Goal: Task Accomplishment & Management: Manage account settings

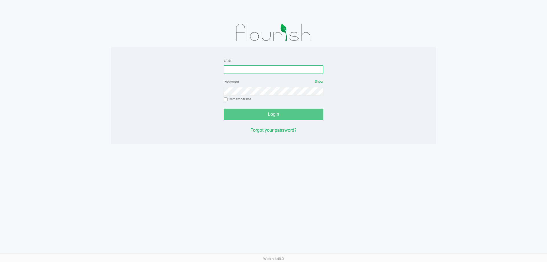
click at [243, 72] on input "Email" at bounding box center [274, 69] width 100 height 9
type input "[EMAIL_ADDRESS][DOMAIN_NAME]"
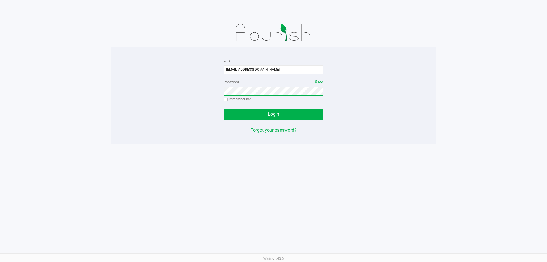
click at [224, 109] on button "Login" at bounding box center [274, 114] width 100 height 11
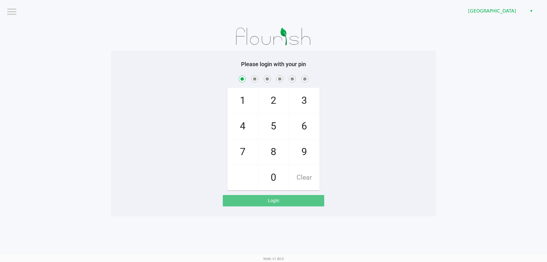
checkbox input "true"
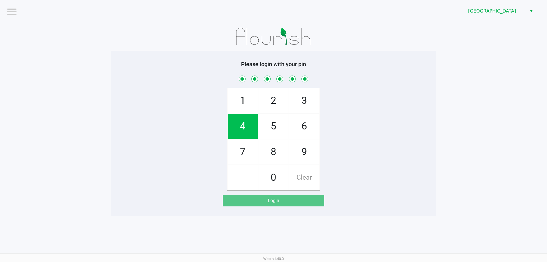
checkbox input "true"
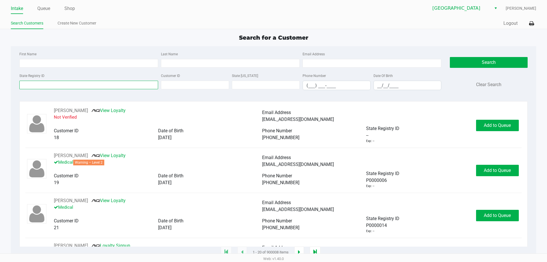
click at [84, 85] on input "State Registry ID" at bounding box center [88, 85] width 139 height 9
click at [73, 84] on input "State Registry ID" at bounding box center [88, 85] width 139 height 9
paste input "P5MF6726"
type input "P5MF6726"
click at [486, 59] on button "Search" at bounding box center [489, 62] width 78 height 11
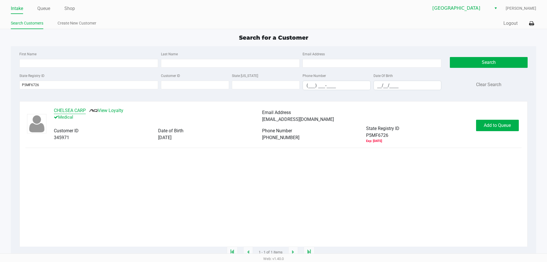
click at [79, 108] on button "CHELSEA CARP" at bounding box center [70, 110] width 32 height 7
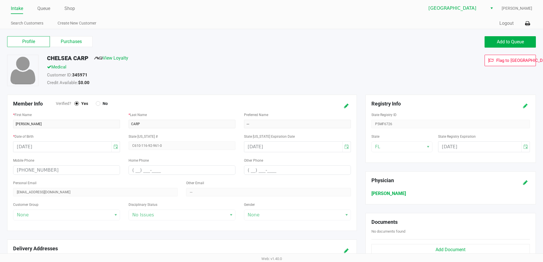
click at [526, 107] on icon at bounding box center [525, 106] width 5 height 4
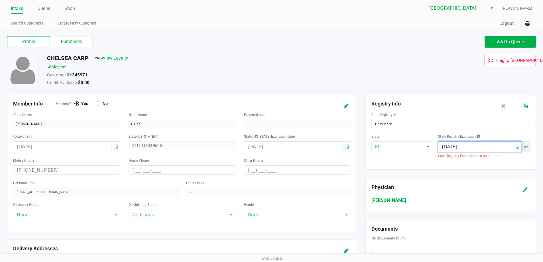
drag, startPoint x: 494, startPoint y: 149, endPoint x: 163, endPoint y: 88, distance: 336.8
click at [203, 97] on div "Member Info Verified? Yes No * First Name CHELSEA * Last Name CARP Preferred Na…" at bounding box center [271, 224] width 537 height 259
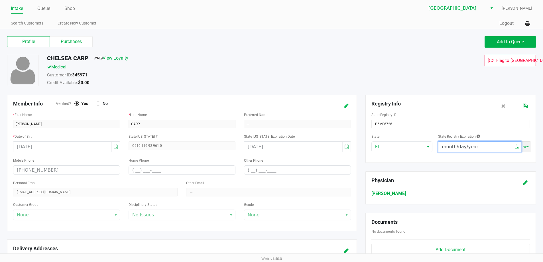
type input "month/day/year"
click at [345, 107] on icon at bounding box center [346, 106] width 5 height 4
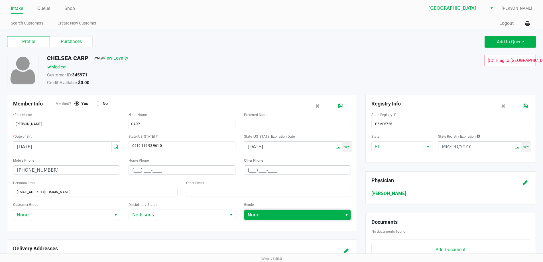
click at [341, 216] on span "None" at bounding box center [293, 215] width 98 height 10
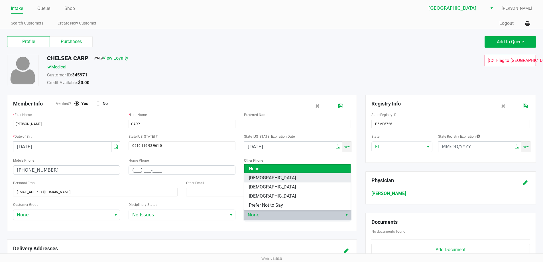
click at [282, 175] on li "Female" at bounding box center [297, 177] width 106 height 9
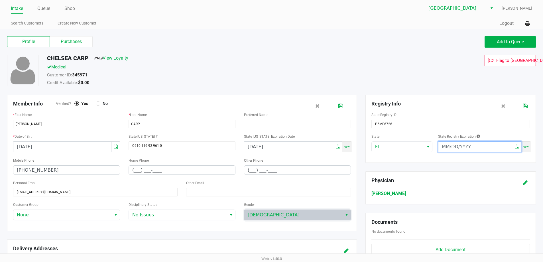
type input "month/day/year"
drag, startPoint x: 482, startPoint y: 150, endPoint x: 277, endPoint y: 132, distance: 205.9
click at [277, 132] on div "Member Info Verified? Yes No * First Name CHELSEA * Last Name CARP Preferred Na…" at bounding box center [271, 224] width 537 height 259
click at [410, 40] on div "Add to Queue" at bounding box center [406, 41] width 269 height 11
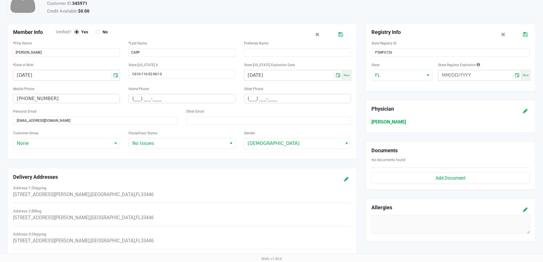
scroll to position [28, 0]
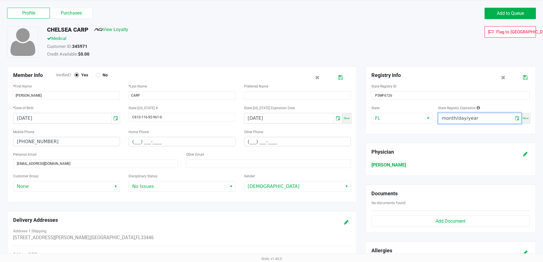
drag, startPoint x: 485, startPoint y: 117, endPoint x: 181, endPoint y: 80, distance: 306.2
click at [203, 86] on div "Member Info Verified? Yes No * First Name CHELSEA * Last Name CARP Preferred Na…" at bounding box center [271, 195] width 537 height 259
type input "08/05/2026"
click at [526, 79] on icon at bounding box center [525, 78] width 5 height 4
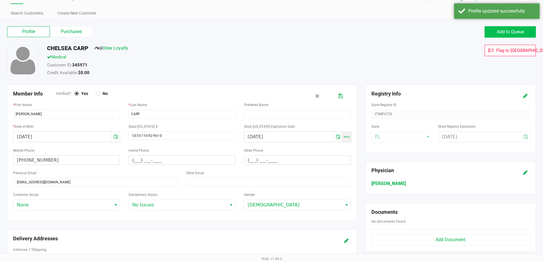
scroll to position [0, 0]
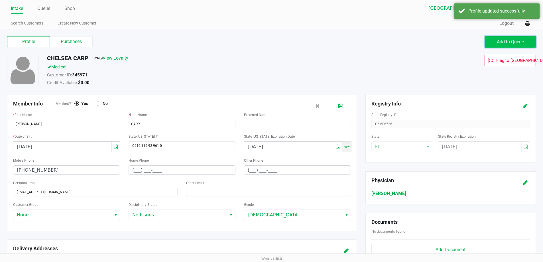
click at [497, 41] on span "Add to Queue" at bounding box center [510, 41] width 27 height 5
click at [44, 5] on link "Queue" at bounding box center [43, 9] width 13 height 8
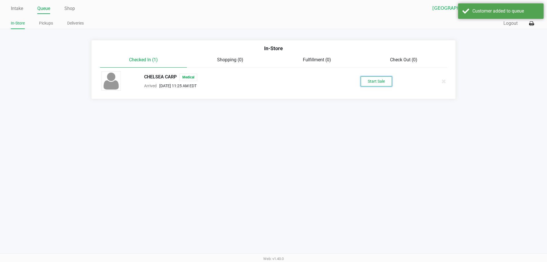
click at [364, 77] on button "Start Sale" at bounding box center [376, 81] width 31 height 10
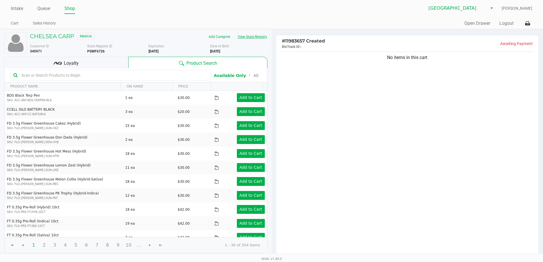
click at [257, 35] on button "View State Registry" at bounding box center [250, 36] width 33 height 9
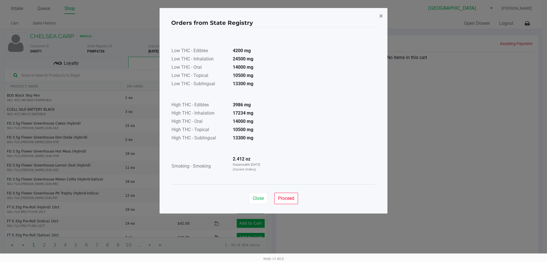
click at [383, 16] on span "×" at bounding box center [381, 16] width 4 height 8
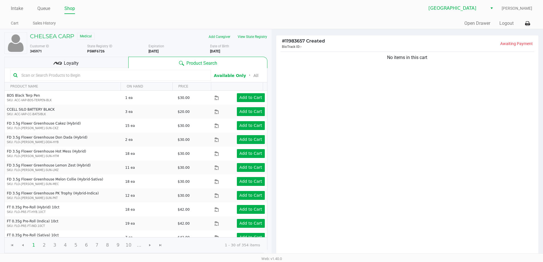
click at [172, 78] on input "text" at bounding box center [113, 75] width 189 height 9
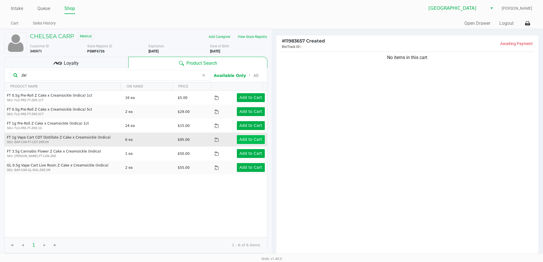
type input "zkr"
click at [248, 139] on app-button-loader "Add to Cart" at bounding box center [250, 139] width 23 height 5
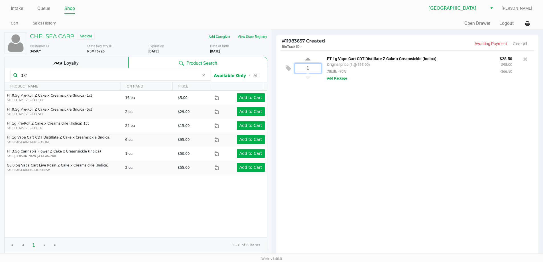
click at [312, 66] on input "1" at bounding box center [308, 68] width 26 height 9
type input "4"
click at [398, 100] on div "CHELSEA CARP Medical Add Caregiver View State Registry Customer ID 345971 State…" at bounding box center [271, 174] width 543 height 291
drag, startPoint x: 53, startPoint y: 72, endPoint x: 0, endPoint y: 40, distance: 62.6
click at [0, 41] on div "CHELSEA CARP Medical Add Caregiver View State Registry Customer ID 345971 State…" at bounding box center [136, 174] width 272 height 291
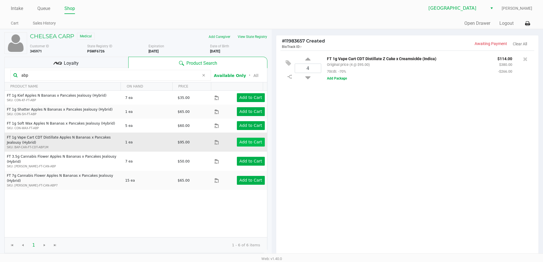
type input "abp"
click at [242, 145] on button "Add to Cart" at bounding box center [251, 142] width 28 height 9
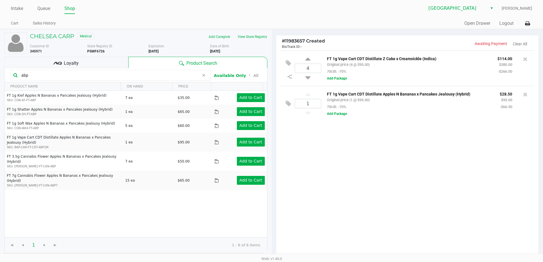
drag, startPoint x: 77, startPoint y: 75, endPoint x: 0, endPoint y: 13, distance: 98.7
click at [0, 18] on app-point-of-sale "Intake Queue Shop Delray Beach WC Shannon Scaggs Cart Sales History Quick Sale …" at bounding box center [271, 160] width 543 height 320
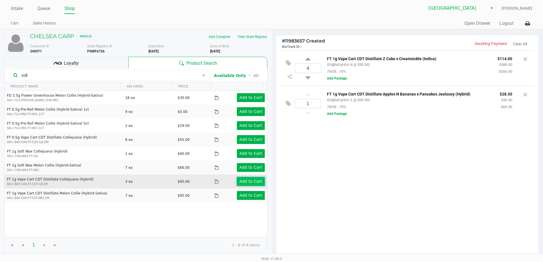
click at [245, 183] on app-button-loader "Add to Cart" at bounding box center [250, 181] width 23 height 5
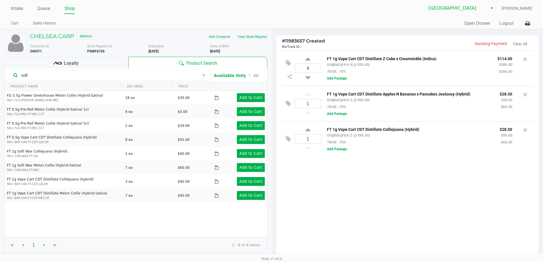
drag, startPoint x: 56, startPoint y: 78, endPoint x: 0, endPoint y: -12, distance: 105.2
click at [0, 0] on html "Intake Queue Shop Delray Beach WC Shannon Scaggs Cart Sales History Quick Sale …" at bounding box center [271, 131] width 543 height 262
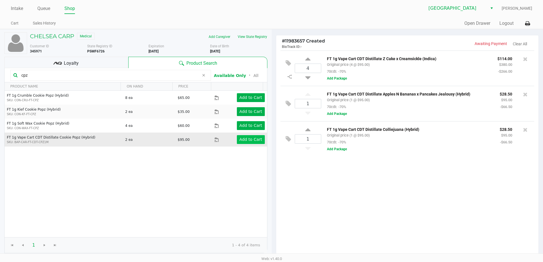
type input "cpz"
click at [242, 136] on button "Add to Cart" at bounding box center [251, 139] width 28 height 9
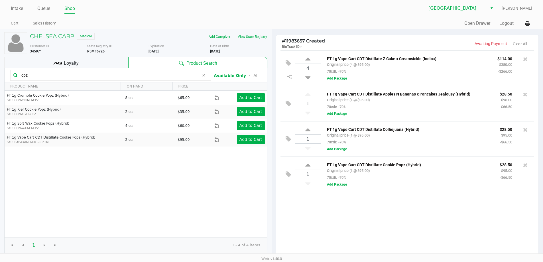
drag, startPoint x: 44, startPoint y: 76, endPoint x: 0, endPoint y: 7, distance: 81.6
click at [0, 8] on app-point-of-sale "Intake Queue Shop Delray Beach WC Shannon Scaggs Cart Sales History Quick Sale …" at bounding box center [271, 160] width 543 height 320
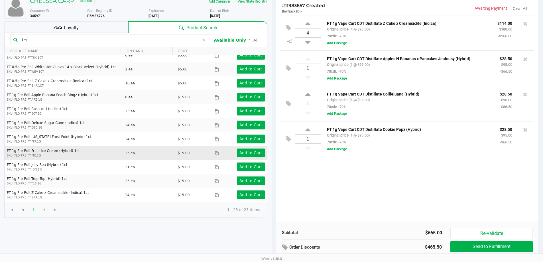
scroll to position [57, 0]
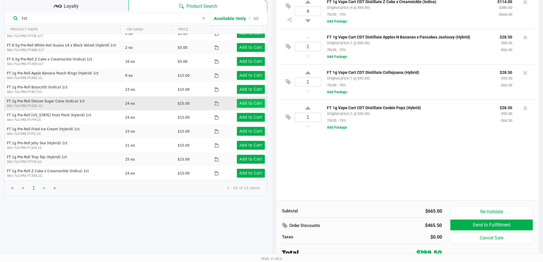
type input "1ct"
click at [251, 104] on app-button-loader "Add to Cart" at bounding box center [250, 103] width 23 height 5
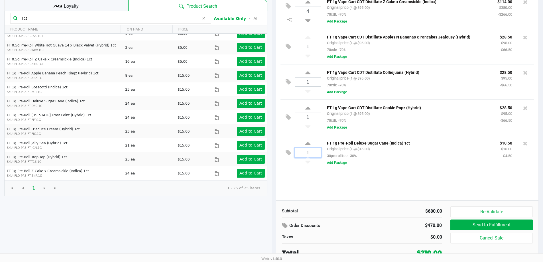
click at [312, 155] on input "1" at bounding box center [308, 152] width 26 height 9
type input "4"
click at [405, 180] on div "CHELSEA CARP Medical Add Caregiver View State Registry Customer ID 345971 State…" at bounding box center [271, 117] width 543 height 291
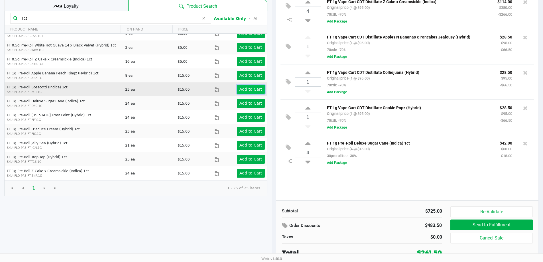
click at [244, 89] on app-button-loader "Add to Cart" at bounding box center [250, 89] width 23 height 5
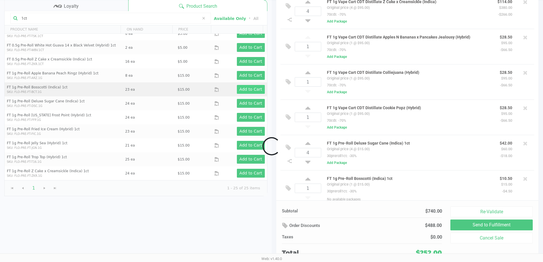
scroll to position [7, 0]
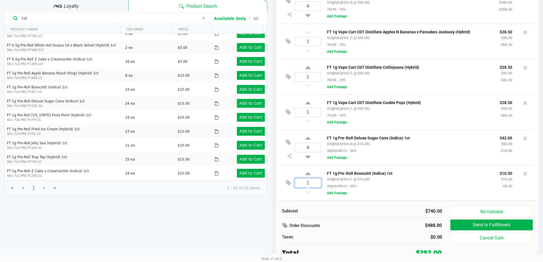
click at [317, 186] on input "1" at bounding box center [308, 182] width 26 height 9
type input "4"
drag, startPoint x: 38, startPoint y: 17, endPoint x: 0, endPoint y: -5, distance: 43.6
click at [0, 0] on html "Intake Queue Shop Delray Beach WC Shannon Scaggs Cart Sales History Quick Sale …" at bounding box center [271, 74] width 543 height 262
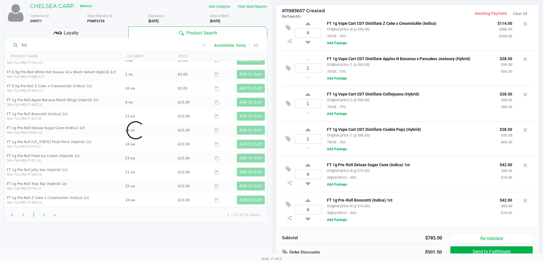
scroll to position [77, 0]
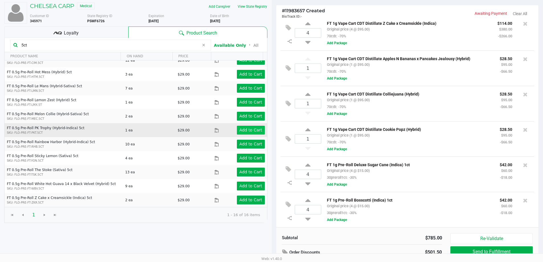
type input "5ct"
click at [256, 131] on app-button-loader "Add to Cart" at bounding box center [250, 130] width 23 height 5
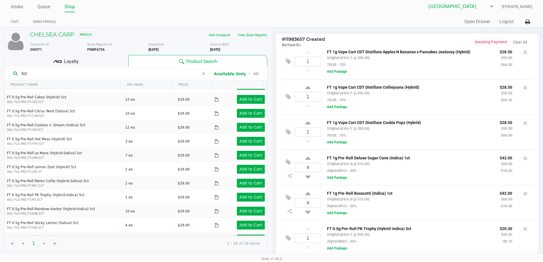
scroll to position [0, 0]
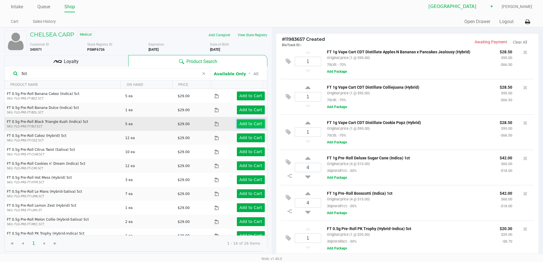
click at [243, 123] on app-button-loader "Add to Cart" at bounding box center [250, 123] width 23 height 5
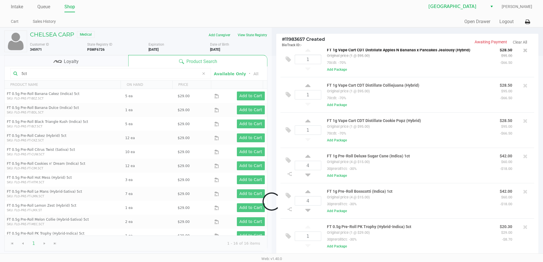
scroll to position [78, 0]
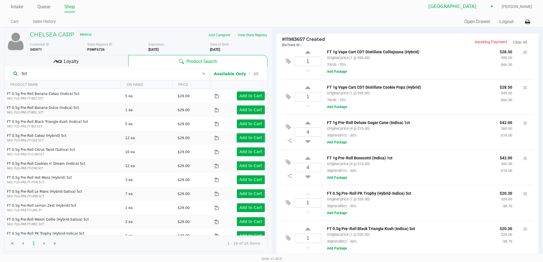
click at [246, 136] on app-button-loader "Add to Cart" at bounding box center [250, 137] width 23 height 5
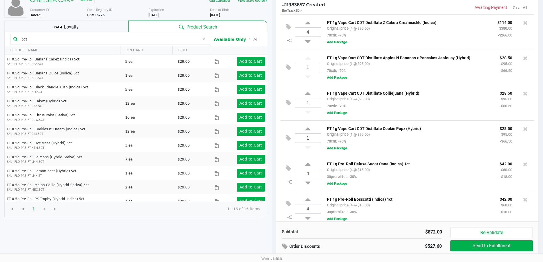
scroll to position [0, 0]
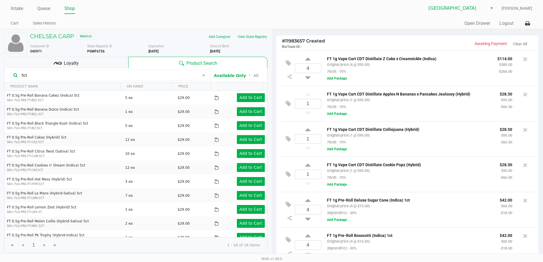
drag, startPoint x: 76, startPoint y: 72, endPoint x: 0, endPoint y: 44, distance: 81.0
click at [0, 46] on div "CHELSEA CARP Medical Add Caregiver View State Registry Customer ID 345971 State…" at bounding box center [136, 174] width 272 height 291
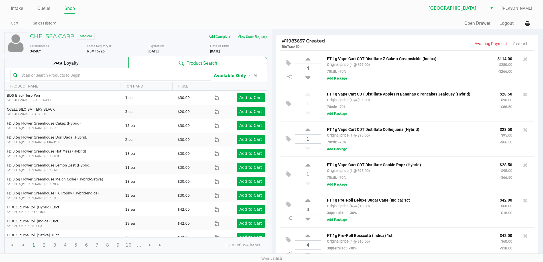
click at [39, 73] on input "text" at bounding box center [113, 75] width 189 height 9
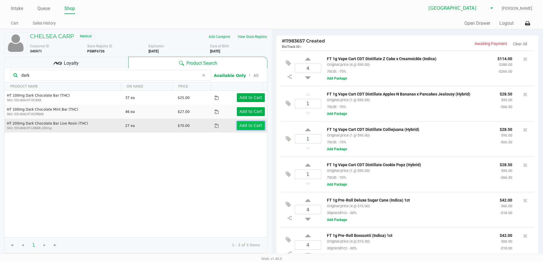
click at [255, 127] on app-button-loader "Add to Cart" at bounding box center [250, 125] width 23 height 5
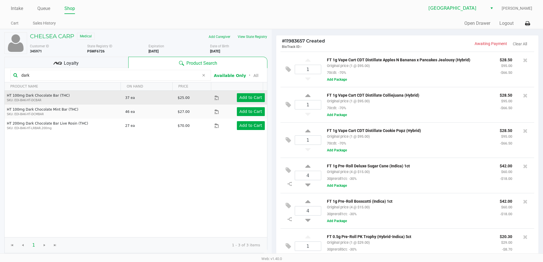
scroll to position [7, 0]
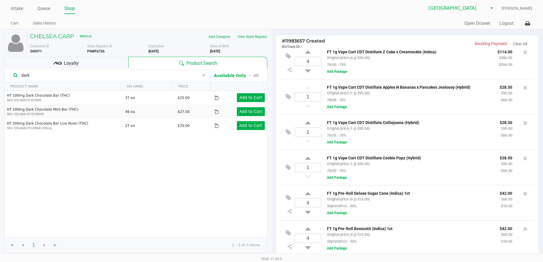
drag, startPoint x: 71, startPoint y: 77, endPoint x: 0, endPoint y: 39, distance: 80.6
click at [0, 45] on div "CHELSEA CARP Medical Add Caregiver View State Registry Customer ID 345971 State…" at bounding box center [136, 174] width 272 height 291
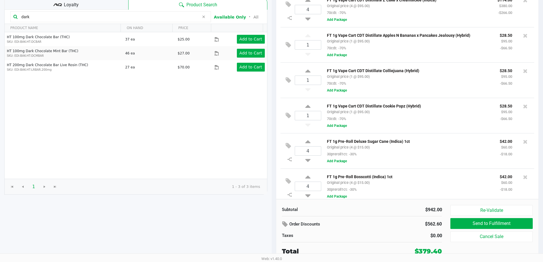
scroll to position [0, 0]
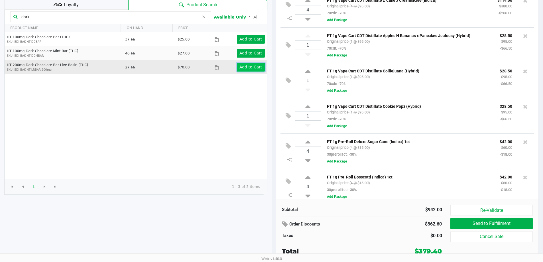
click at [246, 67] on app-button-loader "Add to Cart" at bounding box center [250, 67] width 23 height 5
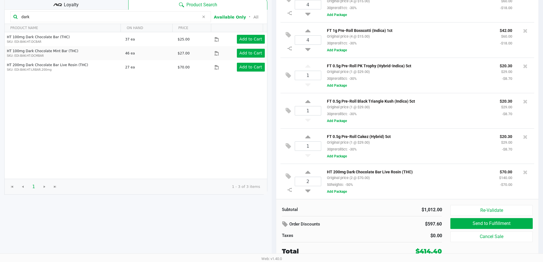
scroll to position [58, 0]
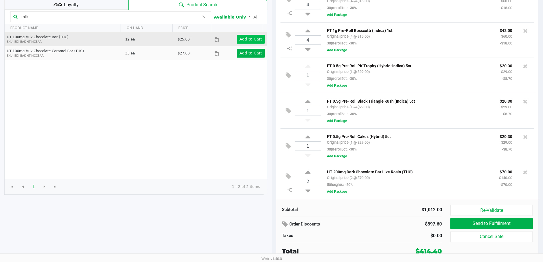
type input "milk"
click at [247, 42] on button "Add to Cart" at bounding box center [251, 39] width 28 height 9
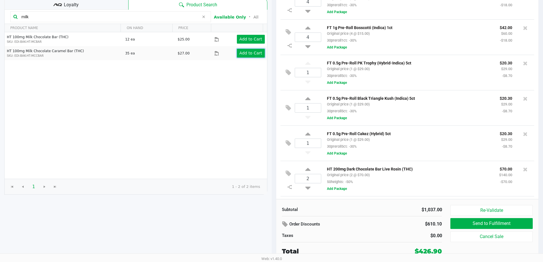
scroll to position [185, 0]
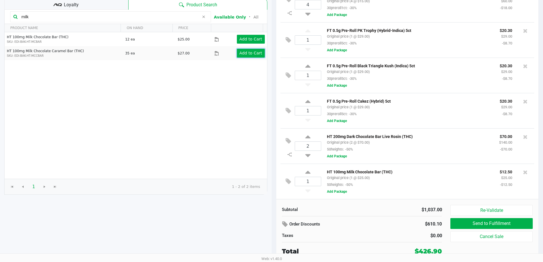
click at [248, 55] on app-button-loader "Add to Cart" at bounding box center [250, 53] width 23 height 5
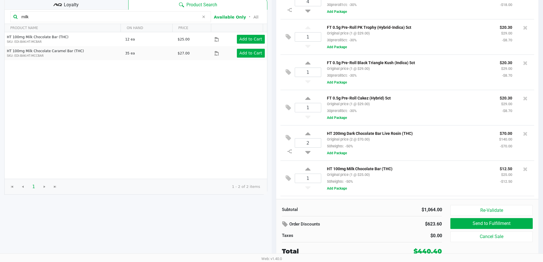
scroll to position [221, 0]
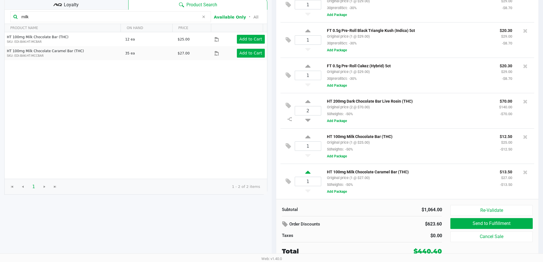
click at [307, 171] on icon at bounding box center [307, 173] width 5 height 7
type input "2"
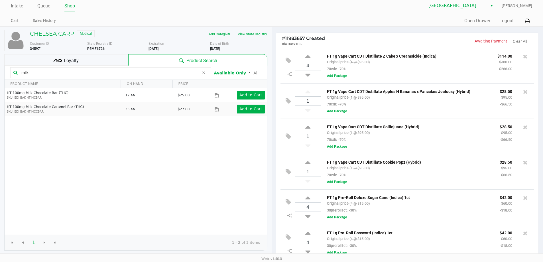
scroll to position [0, 0]
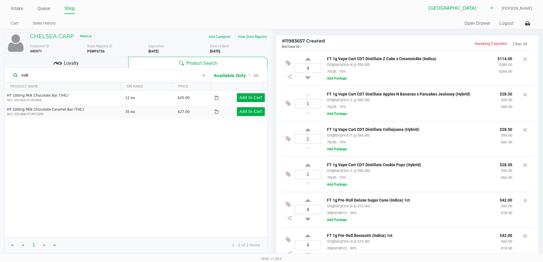
click at [400, 21] on div "Quick Sale Open Drawer Logout" at bounding box center [402, 23] width 260 height 11
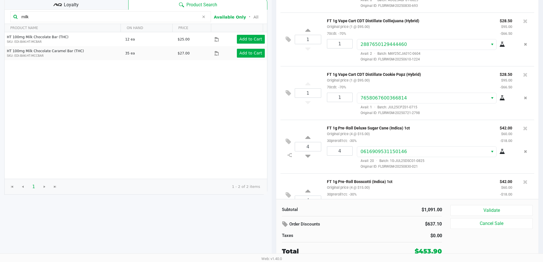
scroll to position [114, 0]
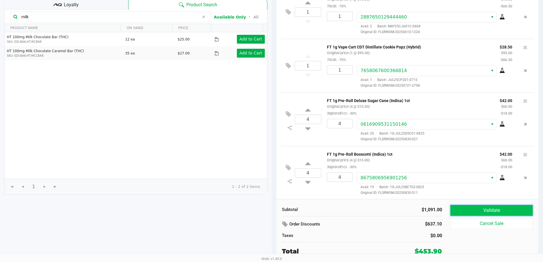
click at [481, 208] on button "Validate" at bounding box center [491, 210] width 82 height 11
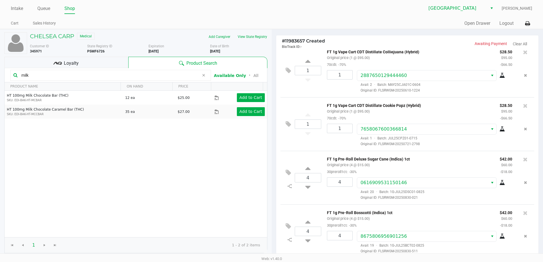
scroll to position [439, 0]
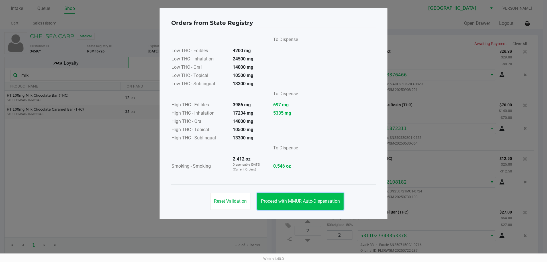
click at [323, 198] on span "Proceed with MMUR Auto-Dispensation" at bounding box center [300, 200] width 79 height 5
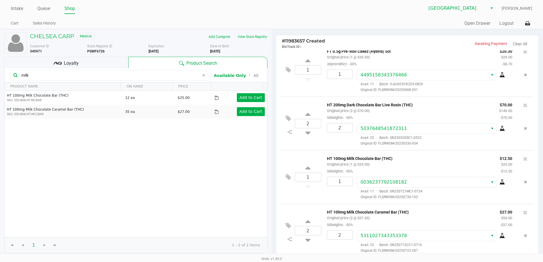
drag, startPoint x: 89, startPoint y: 75, endPoint x: 0, endPoint y: 33, distance: 98.4
click at [0, 35] on div "CHELSEA CARP Medical Add Caregiver View State Registry Customer ID 345971 State…" at bounding box center [136, 174] width 272 height 291
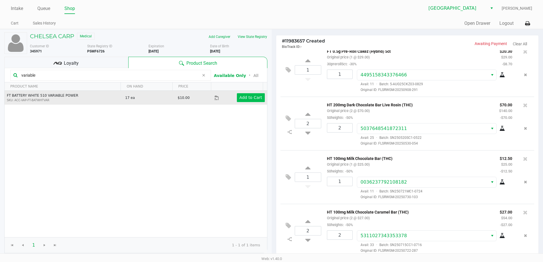
type input "variable"
click at [254, 99] on app-button-loader "Add to Cart" at bounding box center [250, 97] width 23 height 5
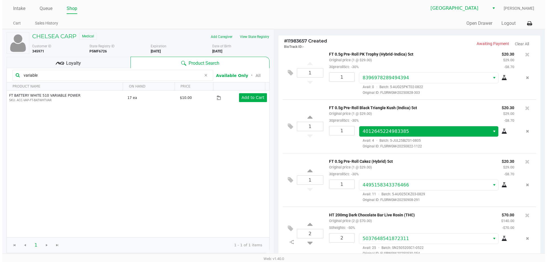
scroll to position [315, 0]
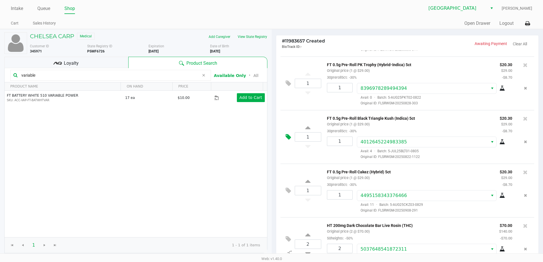
click at [286, 140] on icon at bounding box center [288, 137] width 5 height 7
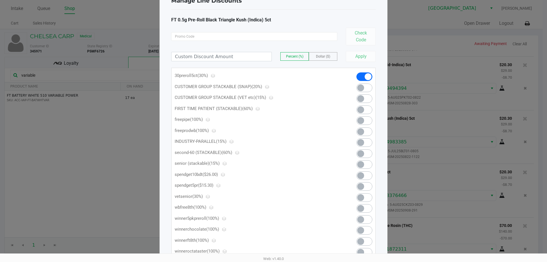
scroll to position [56, 0]
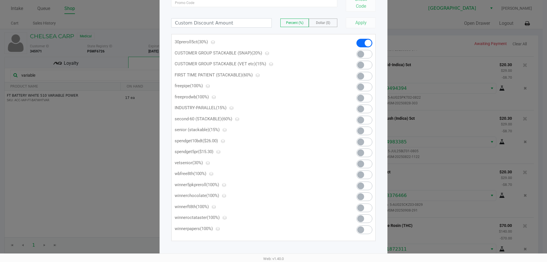
click at [365, 156] on span at bounding box center [364, 152] width 16 height 9
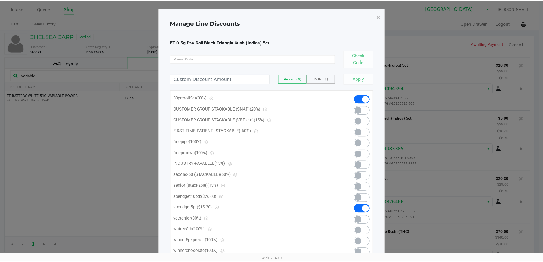
scroll to position [486, 0]
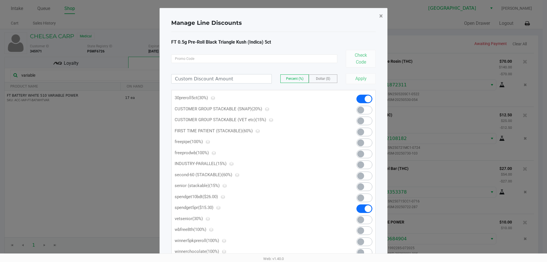
click at [381, 16] on span "×" at bounding box center [381, 16] width 4 height 8
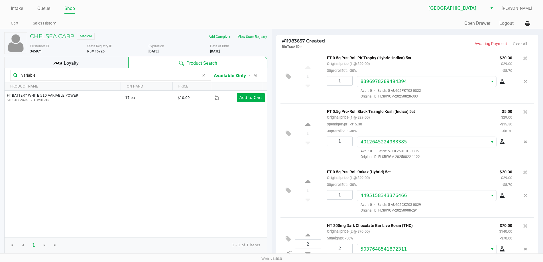
scroll to position [180, 0]
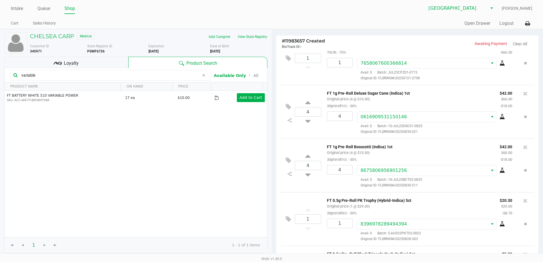
drag, startPoint x: 48, startPoint y: 76, endPoint x: 0, endPoint y: -32, distance: 118.1
click at [0, 0] on html "Intake Queue Shop Delray Beach WC Shannon Scaggs Cart Sales History Quick Sale …" at bounding box center [271, 131] width 543 height 262
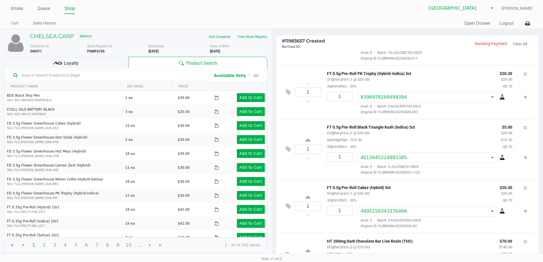
scroll to position [294, 0]
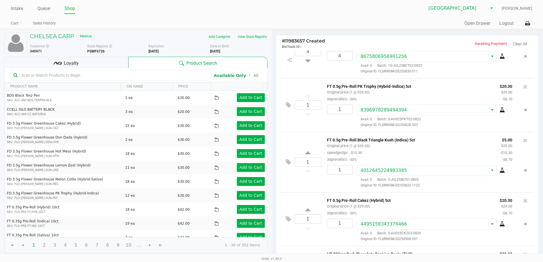
click at [67, 65] on span "Loyalty" at bounding box center [71, 63] width 15 height 7
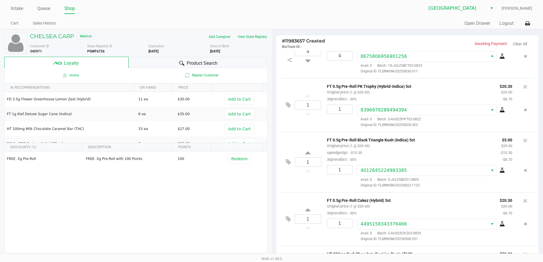
click at [203, 61] on span "Product Search" at bounding box center [202, 63] width 31 height 7
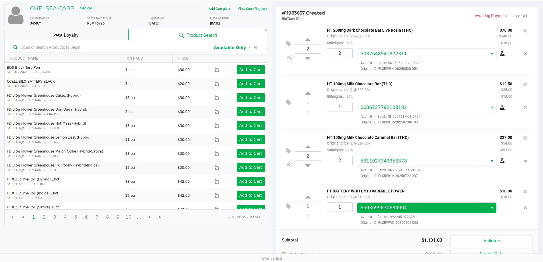
scroll to position [65, 0]
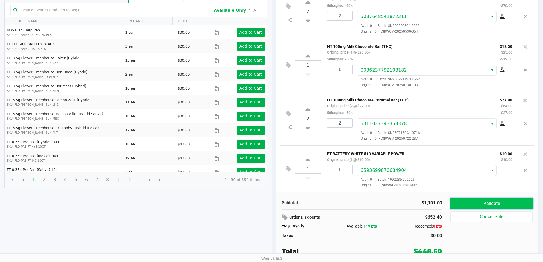
click at [468, 202] on button "Validate" at bounding box center [491, 203] width 82 height 11
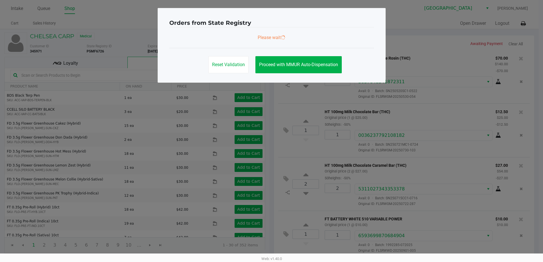
scroll to position [0, 0]
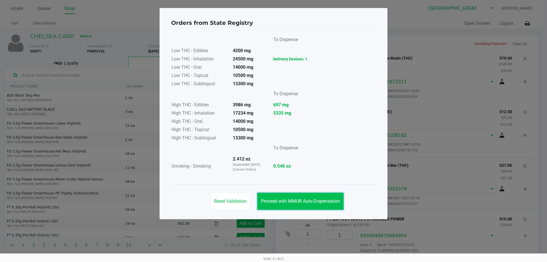
click at [329, 199] on span "Proceed with MMUR Auto-Dispensation" at bounding box center [300, 200] width 79 height 5
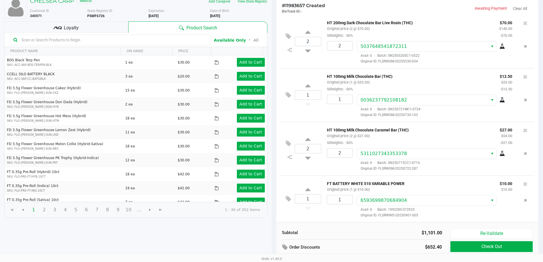
scroll to position [65, 0]
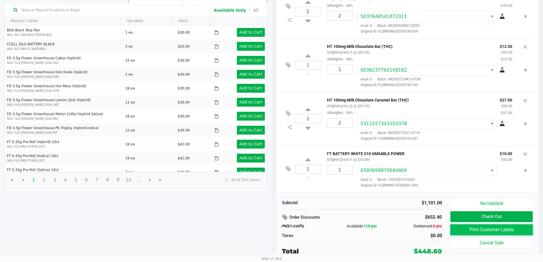
click at [507, 229] on button "Print Customer Labels" at bounding box center [491, 229] width 82 height 11
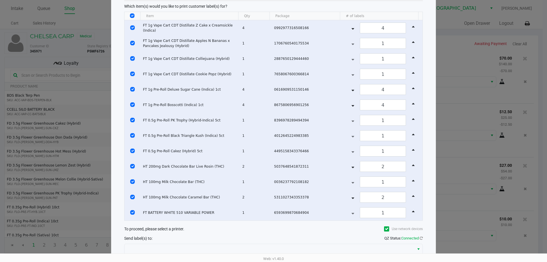
scroll to position [58, 0]
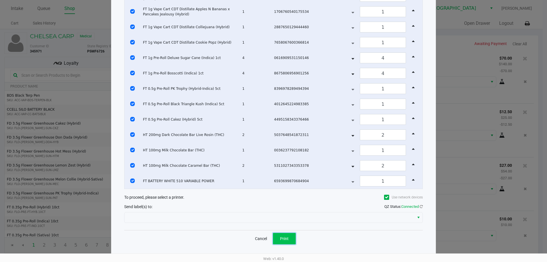
click at [292, 237] on button "Print" at bounding box center [284, 238] width 23 height 11
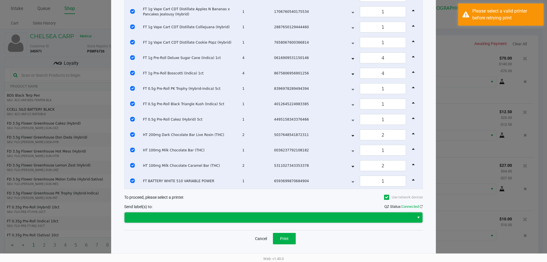
click at [151, 215] on span at bounding box center [269, 217] width 283 height 7
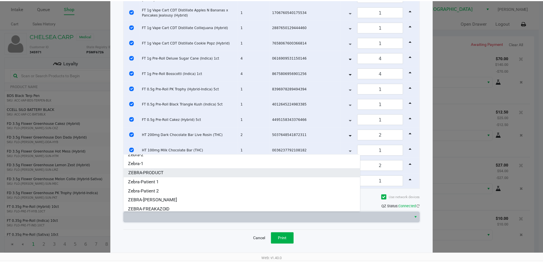
scroll to position [25, 0]
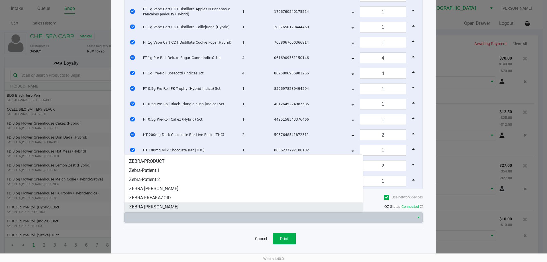
click at [168, 208] on span "ZEBRA-[PERSON_NAME]" at bounding box center [153, 206] width 49 height 7
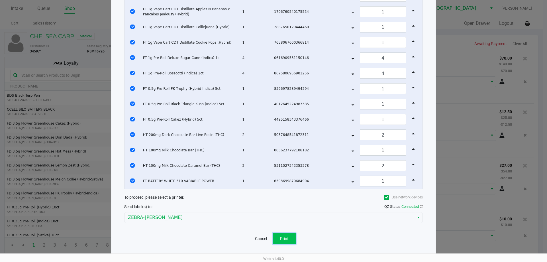
click at [289, 240] on button "Print" at bounding box center [284, 238] width 23 height 11
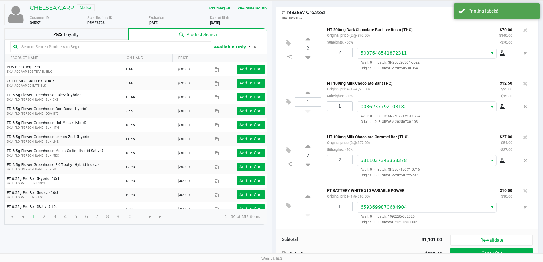
click at [97, 33] on div "Loyalty" at bounding box center [66, 33] width 124 height 11
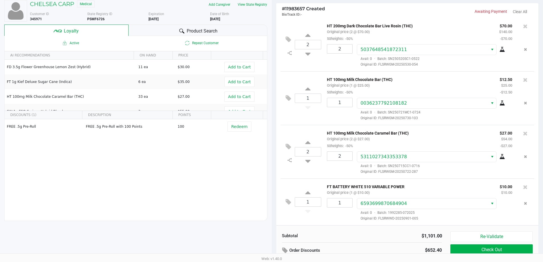
scroll to position [65, 0]
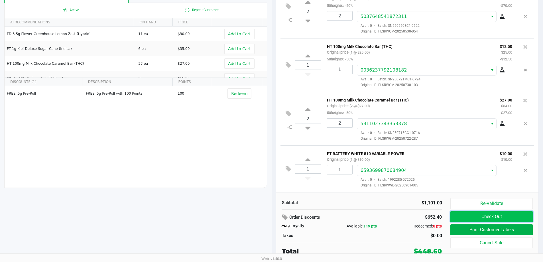
click at [484, 218] on button "Check Out" at bounding box center [491, 216] width 82 height 11
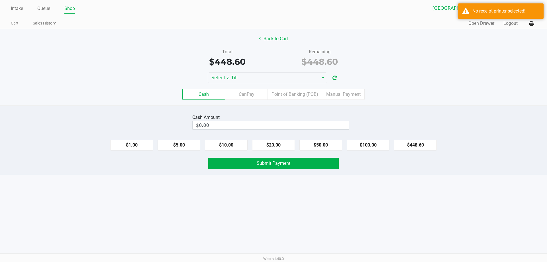
click at [262, 64] on div "$448.60" at bounding box center [227, 61] width 84 height 13
click at [260, 73] on span "Select a Till" at bounding box center [263, 78] width 111 height 10
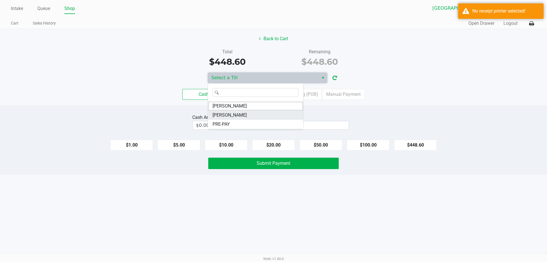
click at [247, 111] on li "FRANKLIN-PIERCE" at bounding box center [255, 115] width 95 height 9
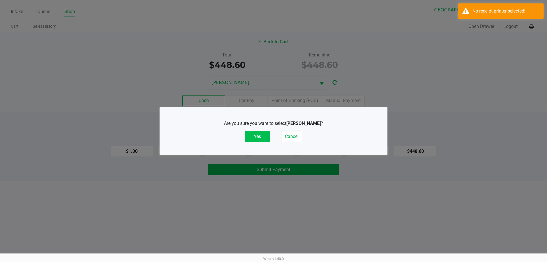
click at [257, 136] on button "Yes" at bounding box center [257, 136] width 25 height 11
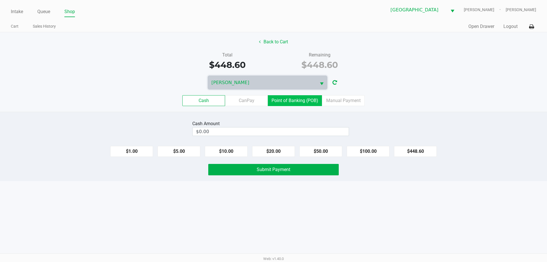
click at [307, 103] on label "Point of Banking (POB)" at bounding box center [295, 100] width 54 height 11
click at [0, 0] on 7 "Point of Banking (POB)" at bounding box center [0, 0] width 0 height 0
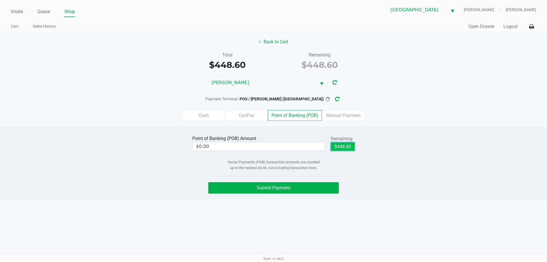
click at [345, 144] on button "$448.60" at bounding box center [343, 146] width 24 height 9
type input "$448.60"
click at [341, 186] on div "Submit Payment" at bounding box center [273, 187] width 139 height 11
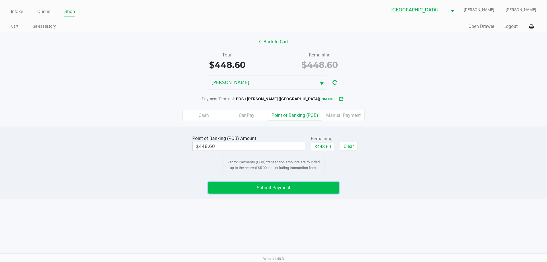
click at [333, 186] on button "Submit Payment" at bounding box center [273, 187] width 130 height 11
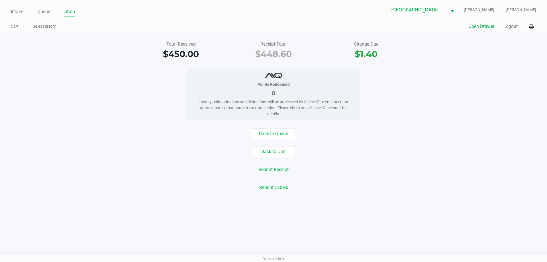
click at [482, 24] on button "Open Drawer" at bounding box center [481, 26] width 26 height 7
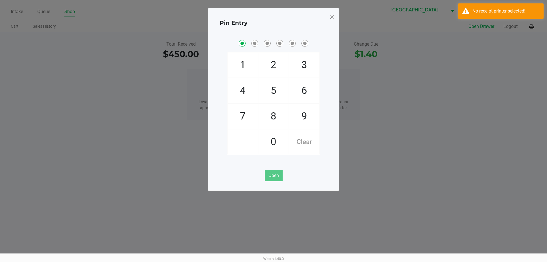
checkbox input "true"
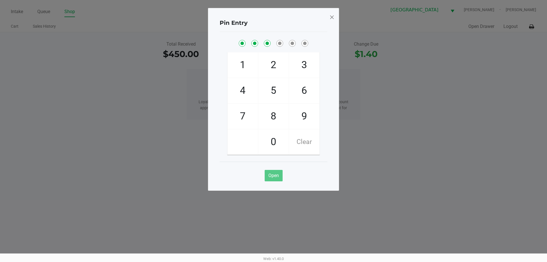
click at [331, 16] on span at bounding box center [331, 17] width 5 height 9
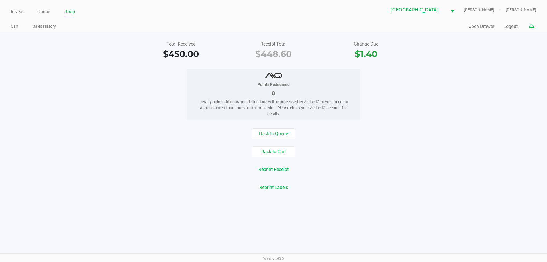
click at [533, 25] on icon at bounding box center [531, 27] width 5 height 4
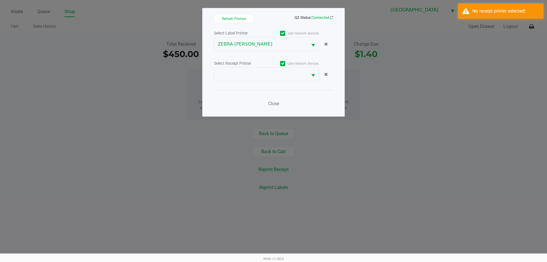
click at [258, 82] on div "Select Label Printer Use network devices ZEBRA-FRANKLIN-PIERCE Select Receipt P…" at bounding box center [273, 69] width 119 height 81
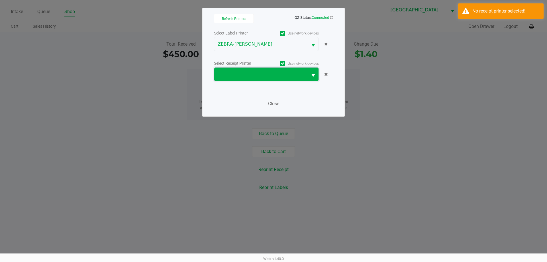
click at [257, 76] on span at bounding box center [261, 74] width 87 height 7
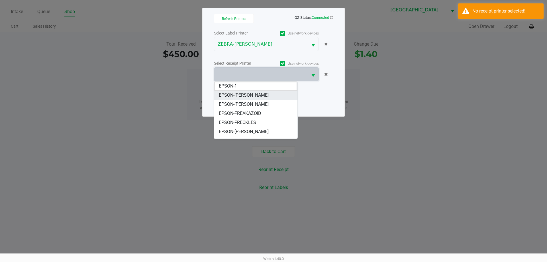
click at [261, 99] on VALLI "EPSON-FRANKIE VALLI" at bounding box center [255, 95] width 83 height 9
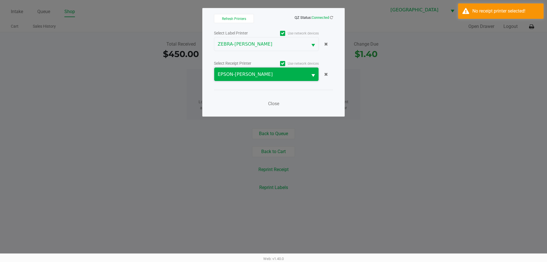
click at [261, 76] on span "EPSON-FRANKIE VALLI" at bounding box center [261, 74] width 87 height 7
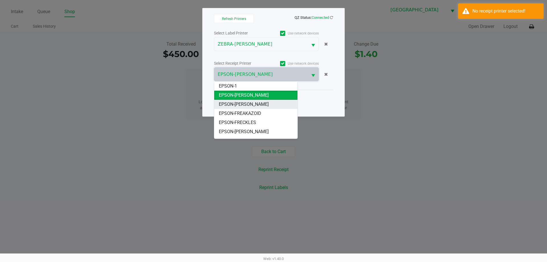
click at [265, 103] on span "EPSON-FRANKLIN PIERCE" at bounding box center [244, 104] width 50 height 7
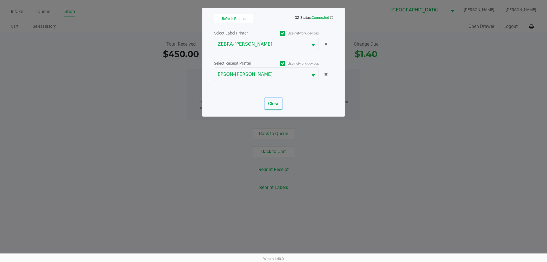
click at [274, 101] on span "Close" at bounding box center [273, 103] width 11 height 5
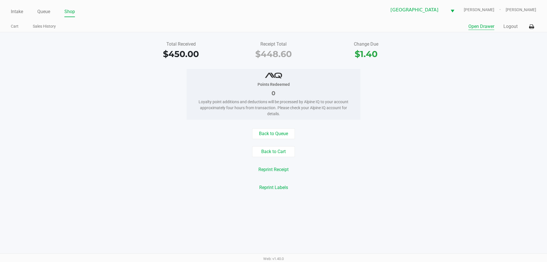
click at [484, 28] on button "Open Drawer" at bounding box center [481, 26] width 26 height 7
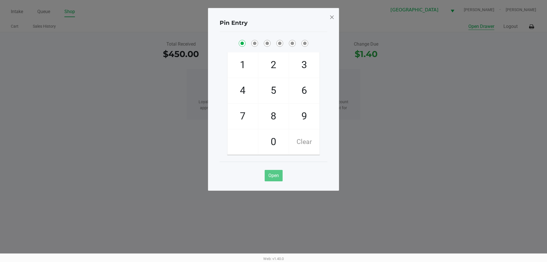
checkbox input "true"
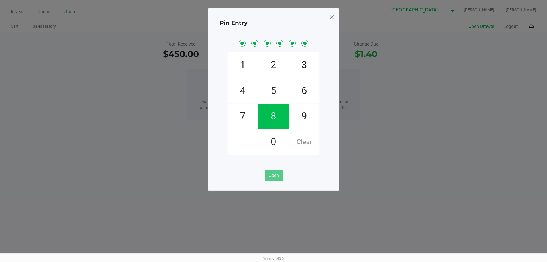
checkbox input "true"
click at [335, 15] on div "Pin Entry 1 4 7 2 5 8 0 3 6 9 Clear Open" at bounding box center [273, 99] width 131 height 183
click at [331, 19] on span at bounding box center [331, 17] width 5 height 9
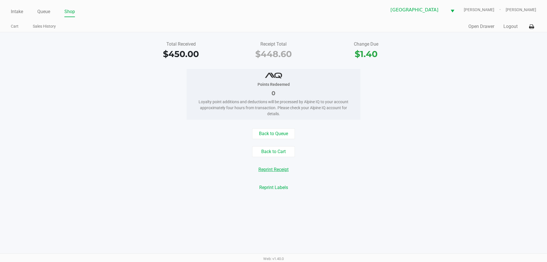
click at [282, 171] on button "Reprint Receipt" at bounding box center [274, 169] width 38 height 11
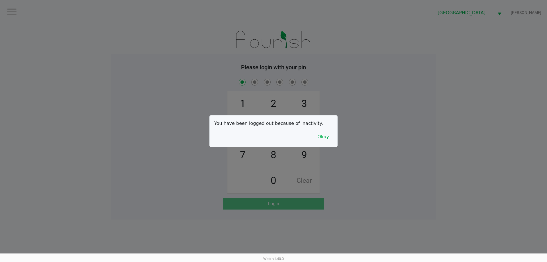
checkbox input "true"
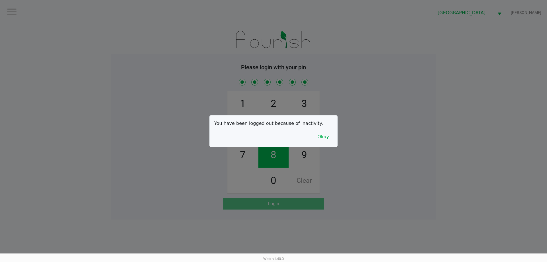
checkbox input "true"
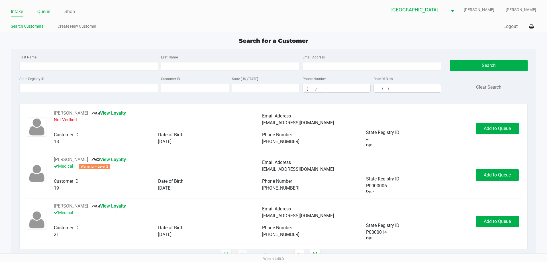
click at [46, 13] on link "Queue" at bounding box center [43, 12] width 13 height 8
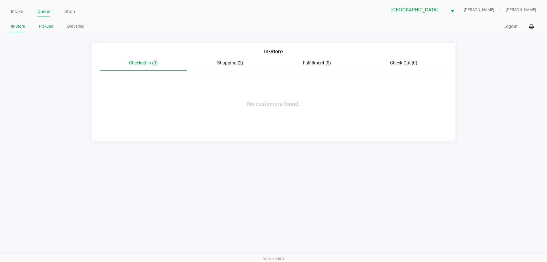
click at [50, 26] on link "Pickups" at bounding box center [46, 26] width 14 height 7
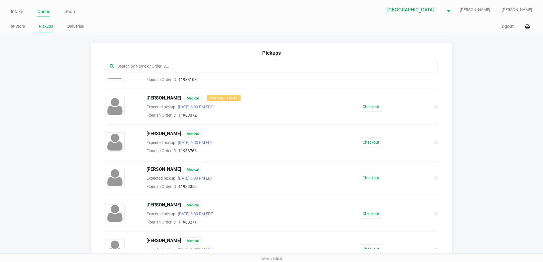
scroll to position [199, 0]
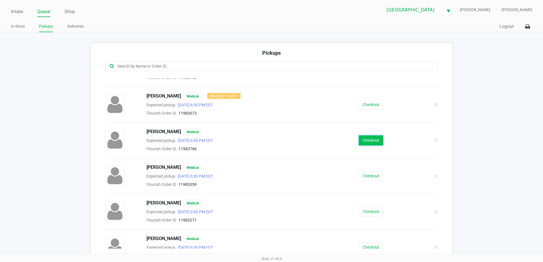
click at [370, 142] on button "Checkout" at bounding box center [371, 140] width 24 height 10
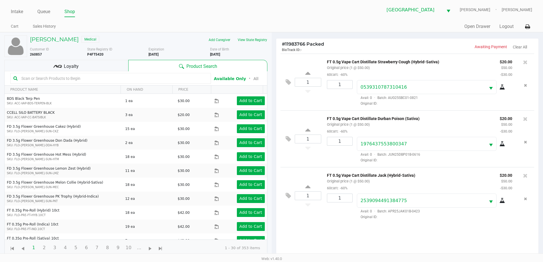
click at [82, 69] on div "Loyalty" at bounding box center [66, 65] width 124 height 11
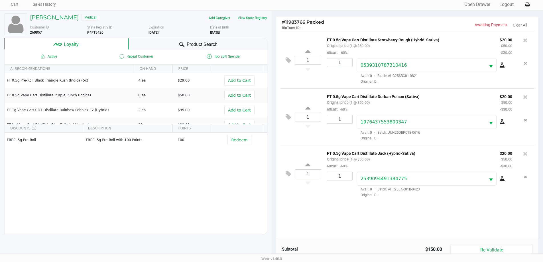
scroll to position [68, 0]
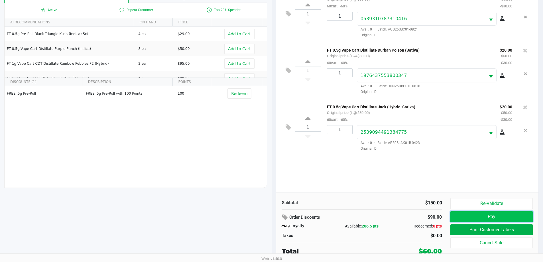
click at [505, 217] on button "Pay" at bounding box center [491, 216] width 82 height 11
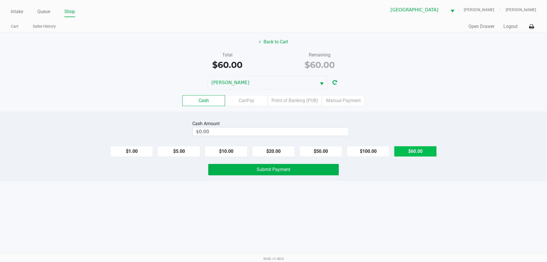
drag, startPoint x: 433, startPoint y: 149, endPoint x: 358, endPoint y: 163, distance: 75.4
click at [429, 149] on button "$60.00" at bounding box center [415, 151] width 43 height 11
type input "$60.00"
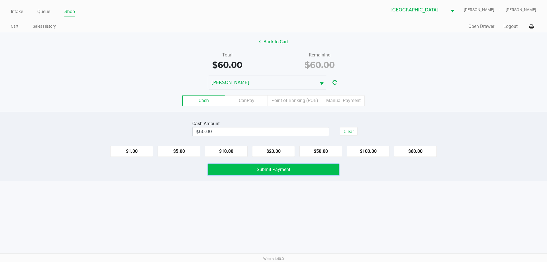
click at [334, 168] on button "Submit Payment" at bounding box center [273, 169] width 130 height 11
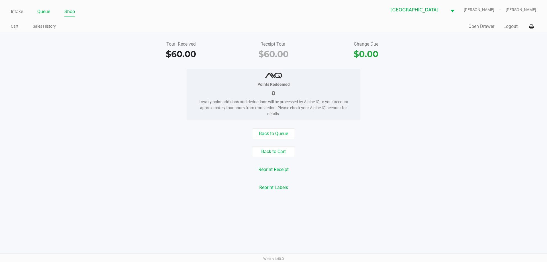
click at [45, 9] on link "Queue" at bounding box center [43, 12] width 13 height 8
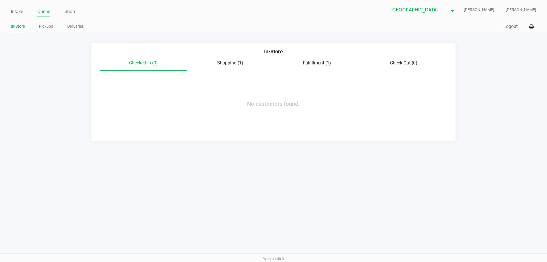
click at [322, 62] on span "Fulfillment (1)" at bounding box center [317, 62] width 28 height 5
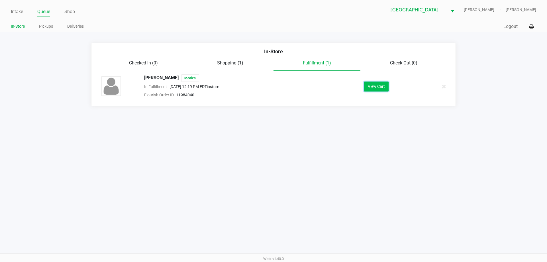
click at [376, 88] on button "View Cart" at bounding box center [376, 86] width 25 height 10
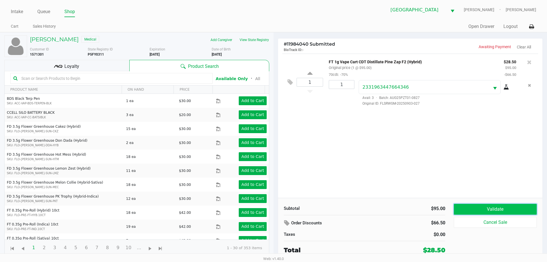
click at [481, 206] on button "Validate" at bounding box center [495, 209] width 83 height 11
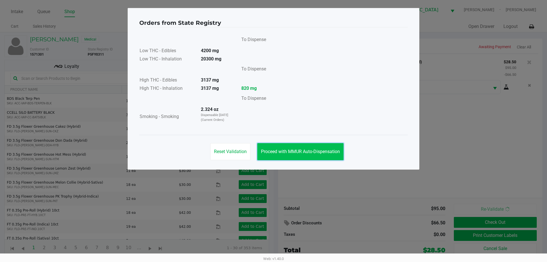
click at [298, 150] on span "Proceed with MMUR Auto-Dispensation" at bounding box center [300, 151] width 79 height 5
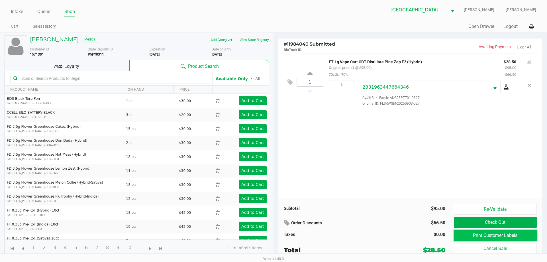
click at [480, 235] on button "Print Customer Labels" at bounding box center [495, 235] width 83 height 11
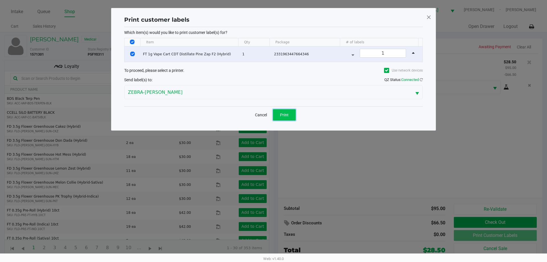
click at [290, 117] on button "Print" at bounding box center [284, 114] width 23 height 11
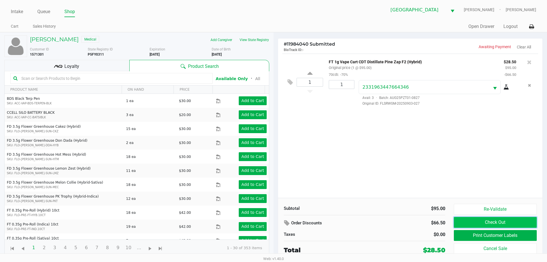
click at [486, 221] on button "Check Out" at bounding box center [495, 222] width 83 height 11
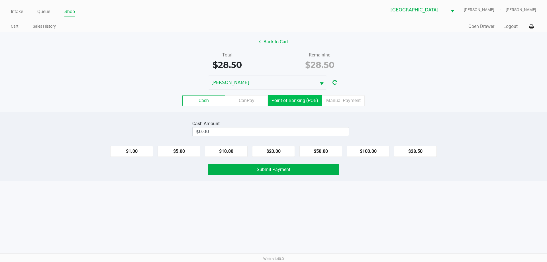
click at [299, 99] on label "Point of Banking (POB)" at bounding box center [295, 100] width 54 height 11
click at [0, 0] on 7 "Point of Banking (POB)" at bounding box center [0, 0] width 0 height 0
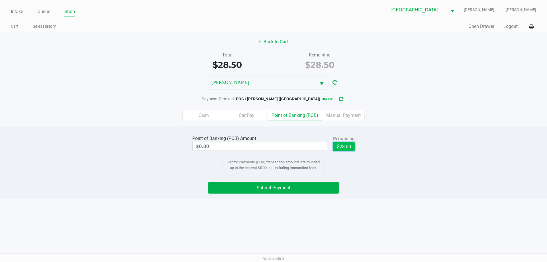
click at [342, 145] on button "$28.50" at bounding box center [344, 146] width 22 height 9
type input "$28.50"
click at [318, 186] on button "Submit Payment" at bounding box center [273, 187] width 130 height 11
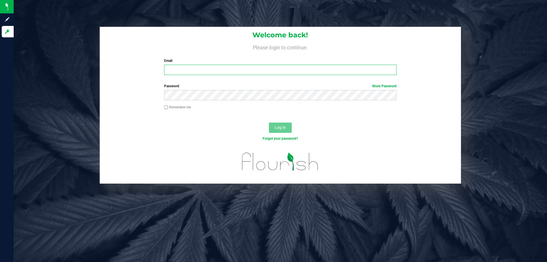
click at [176, 69] on input "Email" at bounding box center [280, 70] width 232 height 10
type input "[EMAIL_ADDRESS][DOMAIN_NAME]"
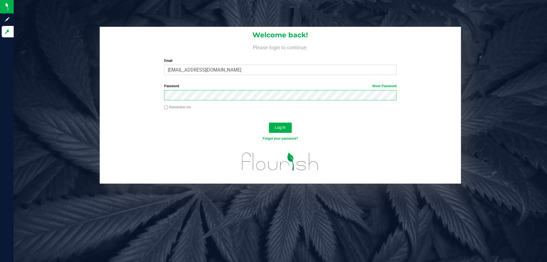
click at [269, 123] on button "Log In" at bounding box center [280, 128] width 23 height 10
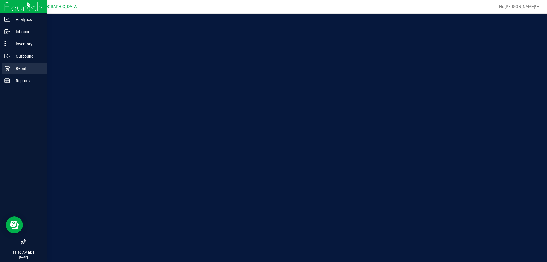
click at [12, 68] on p "Retail" at bounding box center [27, 68] width 34 height 7
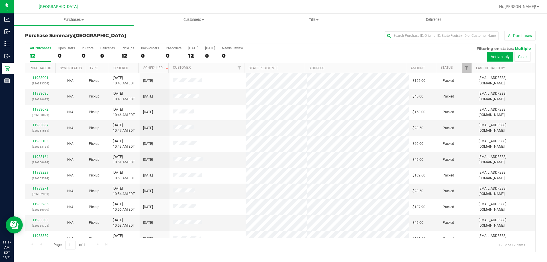
scroll to position [24, 0]
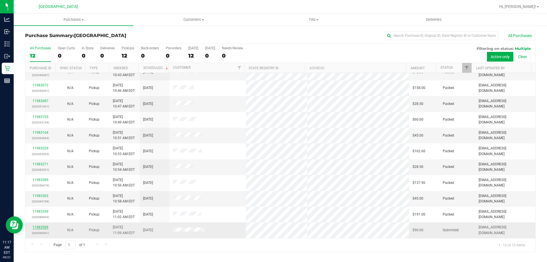
click at [38, 226] on link "11983509" at bounding box center [40, 227] width 16 height 4
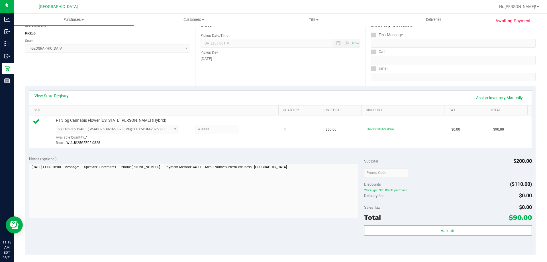
scroll to position [85, 0]
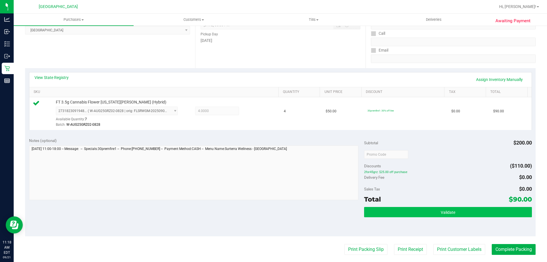
drag, startPoint x: 477, startPoint y: 201, endPoint x: 476, endPoint y: 217, distance: 15.7
click at [477, 204] on div "Total $90.00" at bounding box center [448, 199] width 168 height 10
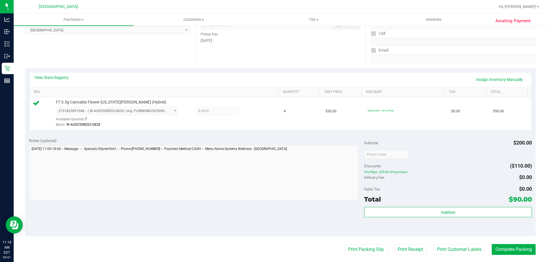
click at [476, 217] on div "Validate" at bounding box center [448, 212] width 168 height 11
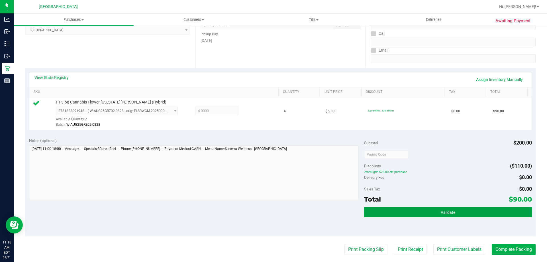
click at [473, 214] on button "Validate" at bounding box center [448, 212] width 168 height 10
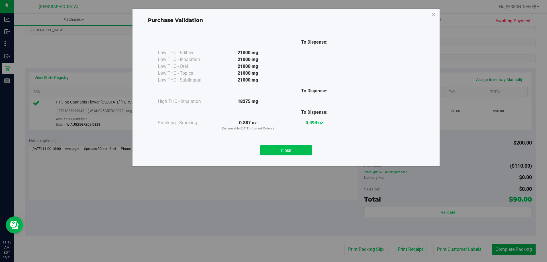
click at [284, 150] on button "Close" at bounding box center [286, 150] width 52 height 10
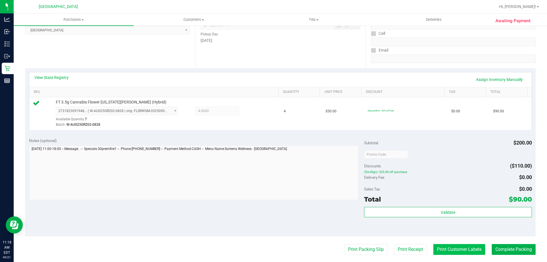
click at [446, 246] on button "Print Customer Labels" at bounding box center [459, 249] width 52 height 11
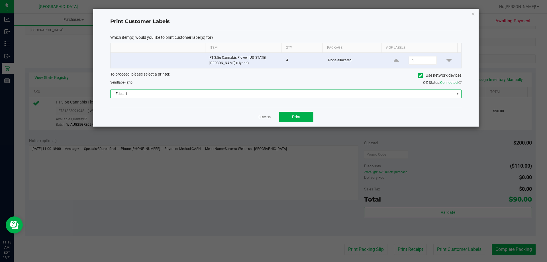
click at [208, 93] on span "Zebra-1" at bounding box center [283, 94] width 344 height 8
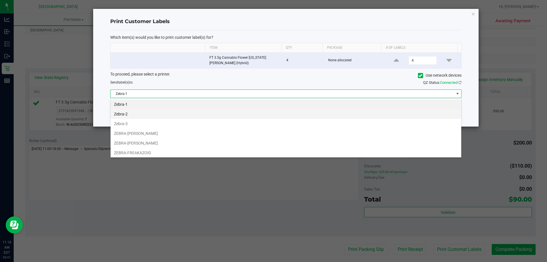
scroll to position [9, 351]
drag, startPoint x: 191, startPoint y: 139, endPoint x: 245, endPoint y: 137, distance: 53.6
click at [191, 139] on li "ZEBRA-FRANKLIN-PIERCE" at bounding box center [286, 143] width 351 height 10
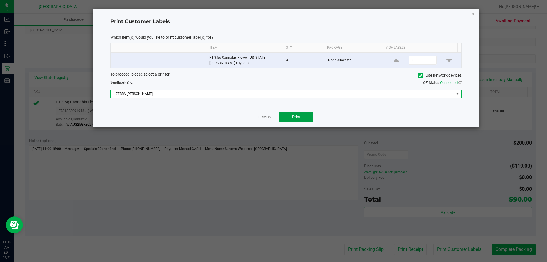
click at [283, 119] on button "Print" at bounding box center [296, 117] width 34 height 10
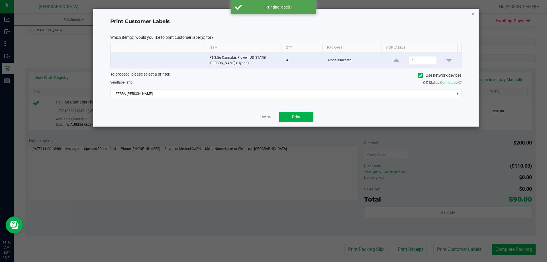
click at [474, 15] on icon "button" at bounding box center [473, 13] width 4 height 7
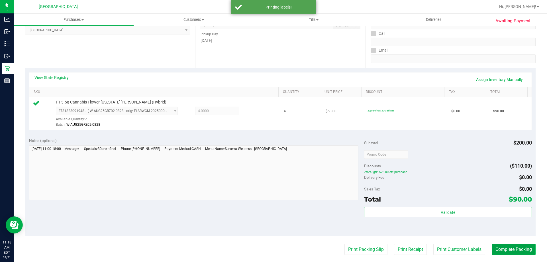
click at [504, 252] on button "Complete Packing" at bounding box center [514, 249] width 44 height 11
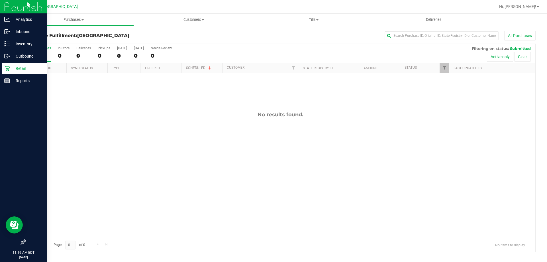
click at [18, 69] on p "Retail" at bounding box center [27, 68] width 34 height 7
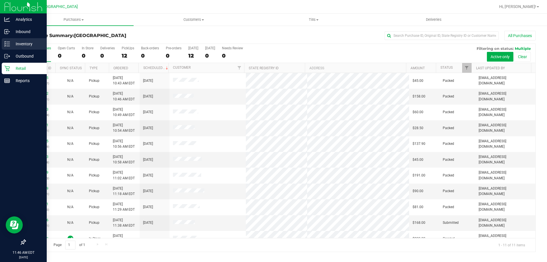
click at [15, 44] on p "Inventory" at bounding box center [27, 43] width 34 height 7
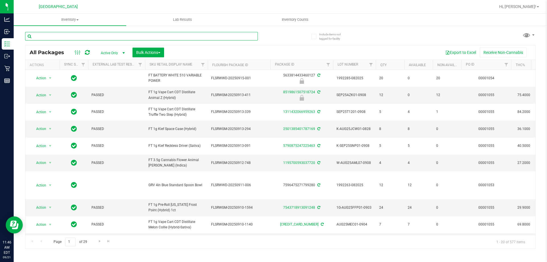
click at [74, 38] on input "text" at bounding box center [141, 36] width 233 height 9
type input "8396978289494394"
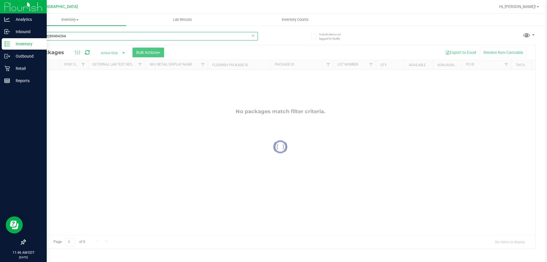
drag, startPoint x: 79, startPoint y: 39, endPoint x: 0, endPoint y: 2, distance: 87.4
click at [0, 9] on div "Analytics Inbound Inventory Outbound Retail Reports 11:46 AM EDT 09/21/2025 09/…" at bounding box center [273, 131] width 547 height 262
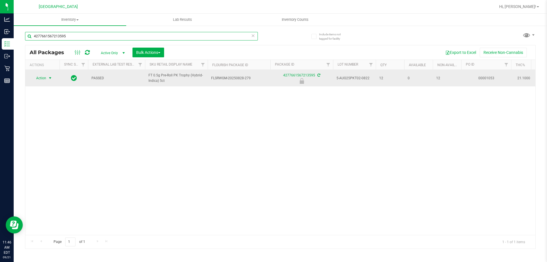
type input "4277661567213595"
click at [51, 78] on span "select" at bounding box center [50, 78] width 5 height 5
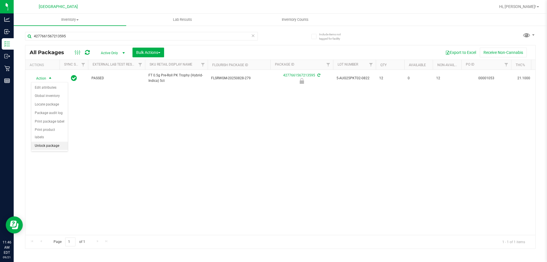
click at [46, 142] on li "Unlock package" at bounding box center [49, 146] width 36 height 9
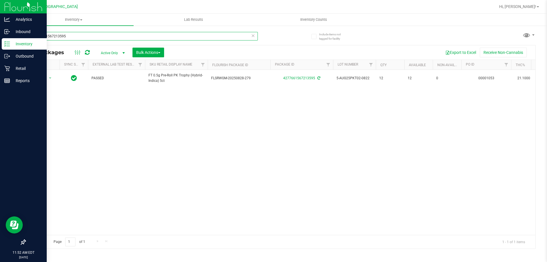
drag, startPoint x: 77, startPoint y: 33, endPoint x: 0, endPoint y: 3, distance: 82.8
click at [0, 17] on div "Analytics Inbound Inventory Outbound Retail Reports 11:52 AM EDT 09/21/2025 09/…" at bounding box center [273, 131] width 547 height 262
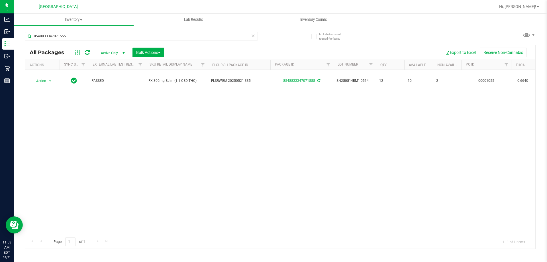
click at [81, 31] on div "8548833347071555" at bounding box center [152, 36] width 255 height 18
drag, startPoint x: 81, startPoint y: 38, endPoint x: 0, endPoint y: -30, distance: 106.3
click at [0, 0] on html "Analytics Inbound Inventory Outbound Retail Reports 11:53 AM EDT 09/21/2025 09/…" at bounding box center [273, 131] width 547 height 262
type input "8548833347071555"
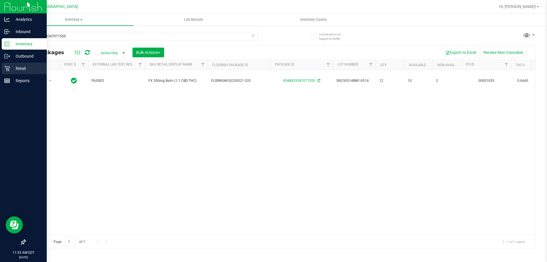
click at [12, 69] on p "Retail" at bounding box center [27, 68] width 34 height 7
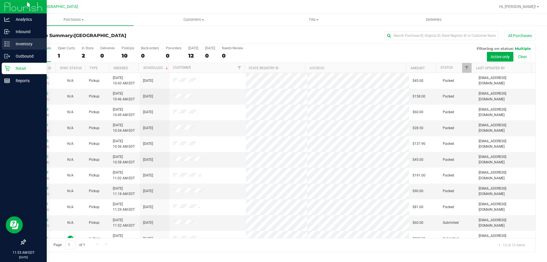
click at [19, 41] on p "Inventory" at bounding box center [27, 43] width 34 height 7
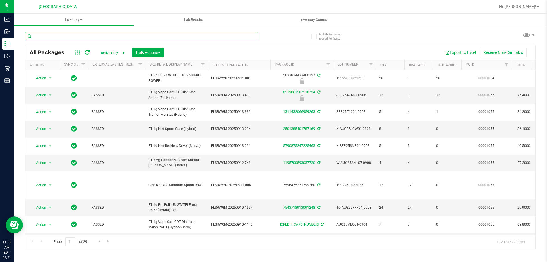
click at [93, 35] on input "text" at bounding box center [141, 36] width 233 height 9
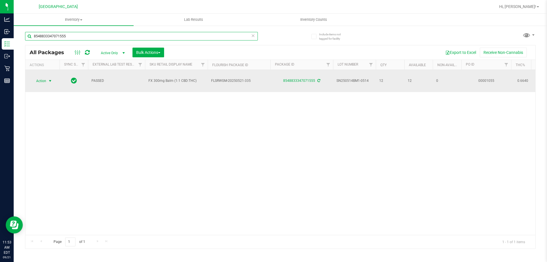
type input "8548833347071555"
click at [49, 79] on span "select" at bounding box center [50, 81] width 5 height 5
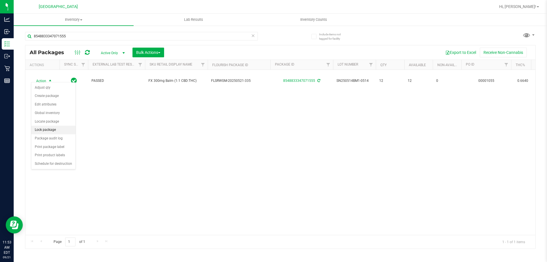
click at [58, 130] on li "Lock package" at bounding box center [53, 130] width 44 height 9
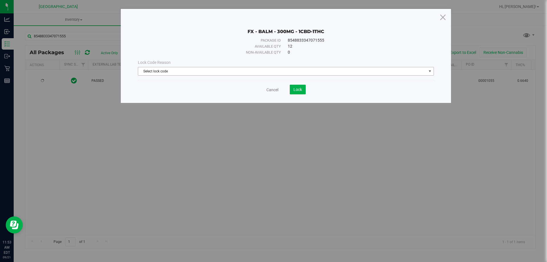
click at [162, 71] on span "Select lock code" at bounding box center [282, 71] width 288 height 8
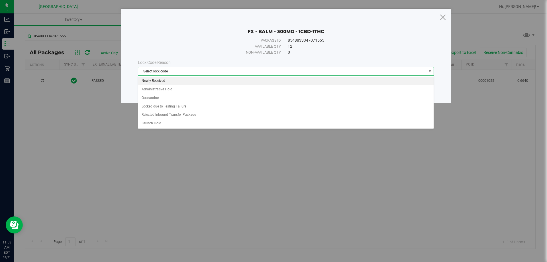
click at [163, 80] on li "Newly Received" at bounding box center [285, 81] width 295 height 9
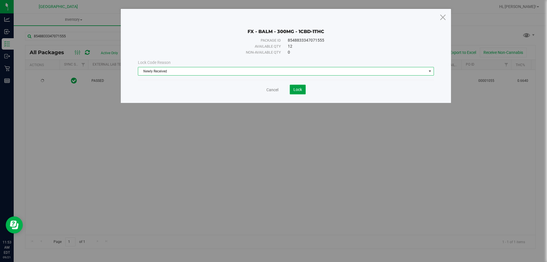
click at [294, 86] on button "Lock" at bounding box center [298, 90] width 16 height 10
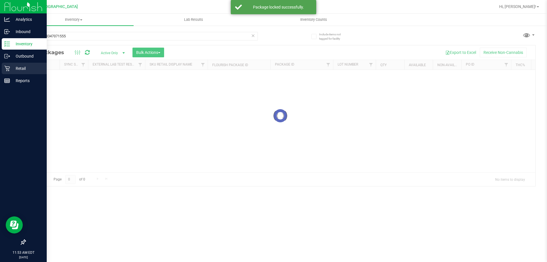
click at [13, 66] on p "Retail" at bounding box center [27, 68] width 34 height 7
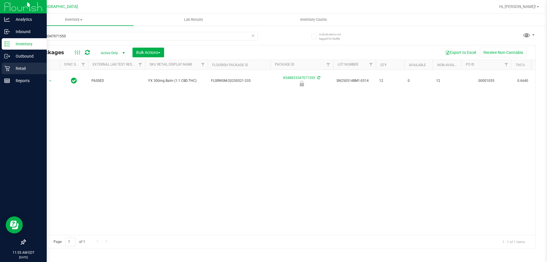
click at [13, 67] on p "Retail" at bounding box center [27, 68] width 34 height 7
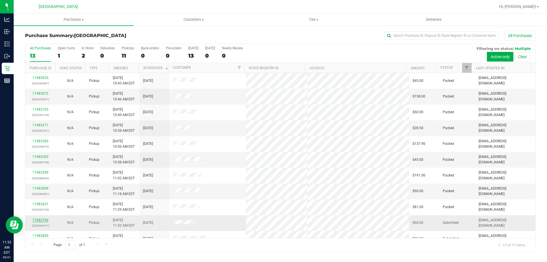
click at [45, 220] on link "11983766" at bounding box center [40, 220] width 16 height 4
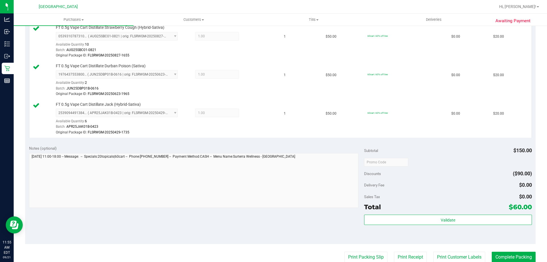
scroll to position [171, 0]
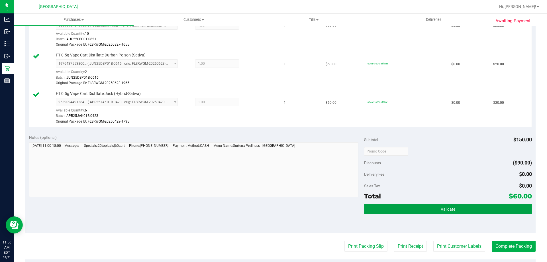
click at [408, 211] on button "Validate" at bounding box center [448, 209] width 168 height 10
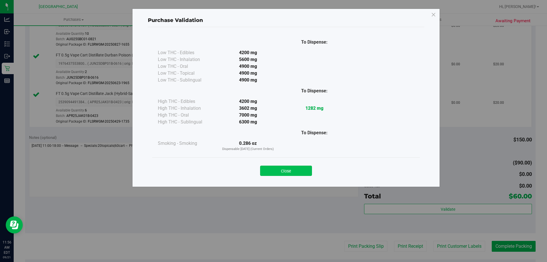
click at [296, 171] on button "Close" at bounding box center [286, 171] width 52 height 10
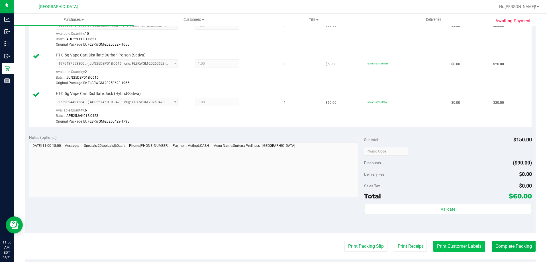
click at [452, 250] on button "Print Customer Labels" at bounding box center [459, 246] width 52 height 11
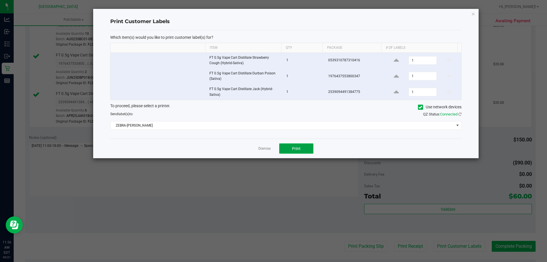
click at [296, 148] on span "Print" at bounding box center [296, 148] width 9 height 5
click at [474, 15] on icon "button" at bounding box center [473, 13] width 4 height 7
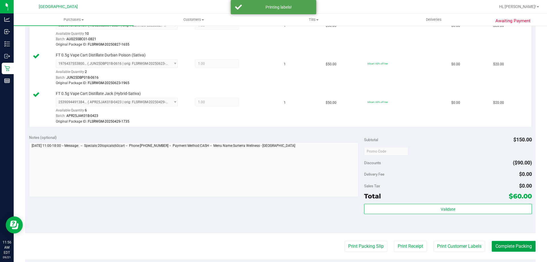
click at [519, 245] on button "Complete Packing" at bounding box center [514, 246] width 44 height 11
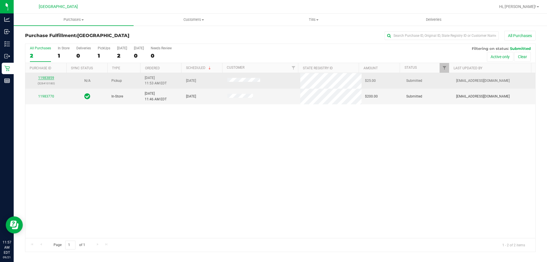
click at [47, 78] on link "11983859" at bounding box center [46, 78] width 16 height 4
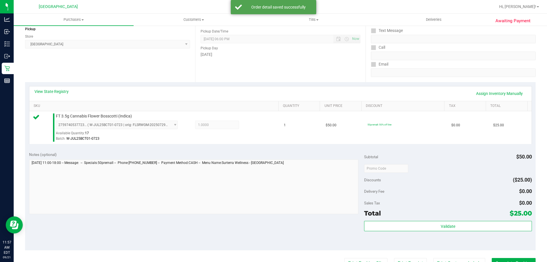
scroll to position [114, 0]
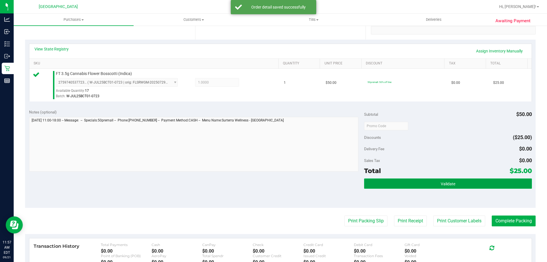
click at [490, 185] on button "Validate" at bounding box center [448, 183] width 168 height 10
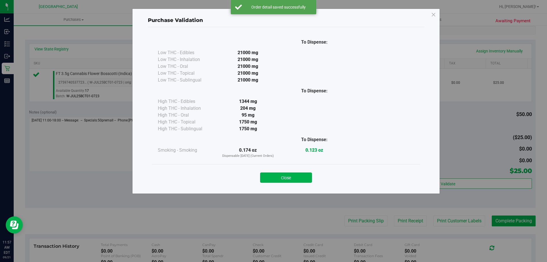
drag, startPoint x: 297, startPoint y: 175, endPoint x: 426, endPoint y: 215, distance: 134.5
click at [297, 175] on button "Close" at bounding box center [286, 177] width 52 height 10
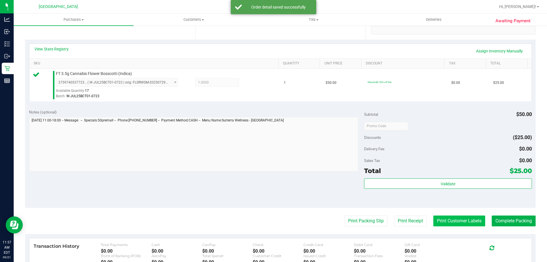
click at [464, 221] on button "Print Customer Labels" at bounding box center [459, 220] width 52 height 11
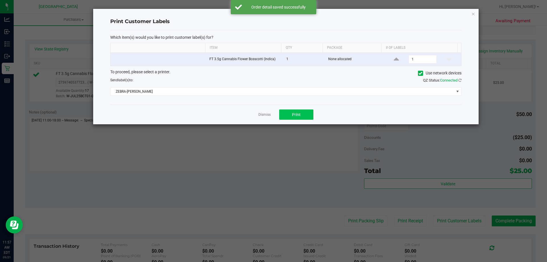
click at [290, 109] on div "Dismiss Print" at bounding box center [285, 115] width 351 height 20
click at [304, 113] on button "Print" at bounding box center [296, 114] width 34 height 10
drag, startPoint x: 473, startPoint y: 13, endPoint x: 514, endPoint y: 205, distance: 196.0
click at [474, 13] on icon "button" at bounding box center [473, 13] width 4 height 7
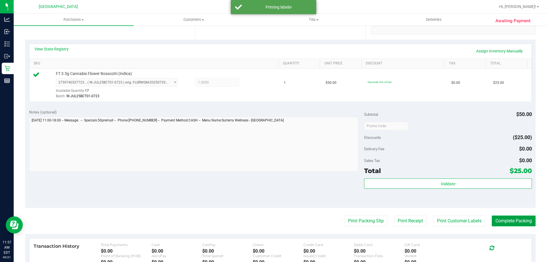
click at [518, 224] on button "Complete Packing" at bounding box center [514, 220] width 44 height 11
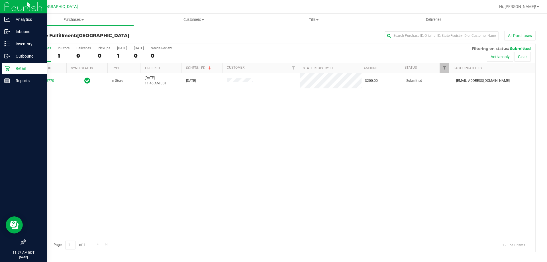
click at [29, 71] on p "Retail" at bounding box center [27, 68] width 34 height 7
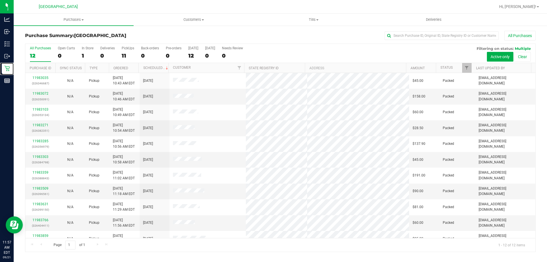
scroll to position [24, 0]
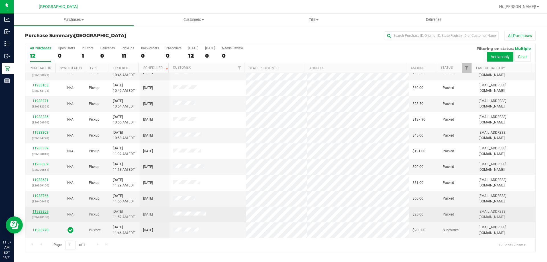
click at [42, 212] on link "11983859" at bounding box center [40, 211] width 16 height 4
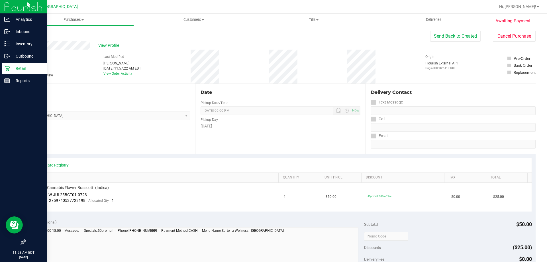
click at [12, 66] on p "Retail" at bounding box center [27, 68] width 34 height 7
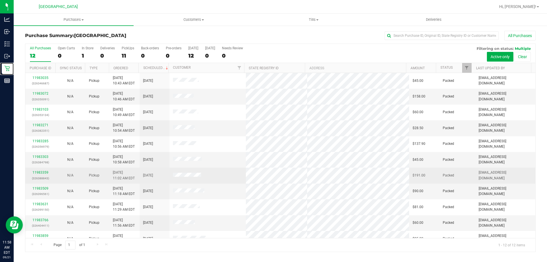
scroll to position [24, 0]
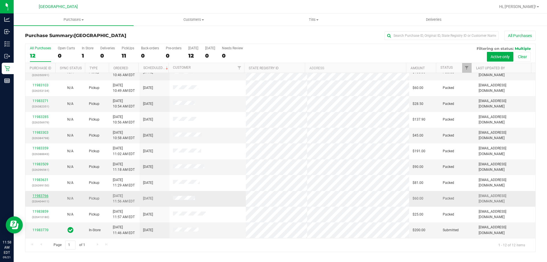
click at [45, 197] on link "11983766" at bounding box center [40, 196] width 16 height 4
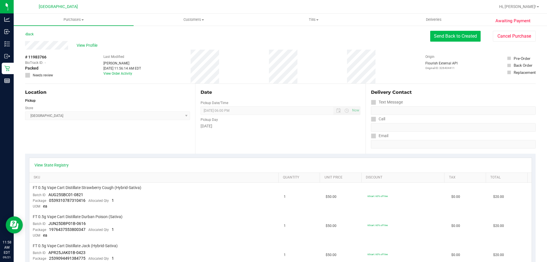
click at [454, 40] on button "Send Back to Created" at bounding box center [455, 36] width 50 height 11
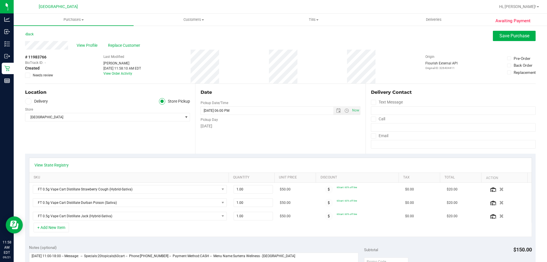
click at [28, 75] on icon at bounding box center [28, 75] width 4 height 0
click at [0, 0] on input "Needs review" at bounding box center [0, 0] width 0 height 0
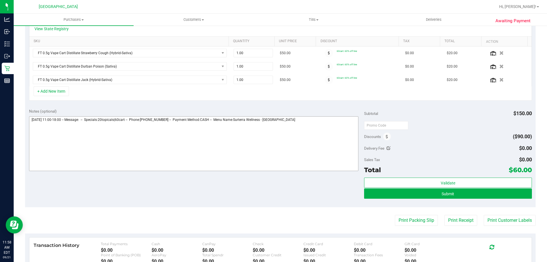
scroll to position [142, 0]
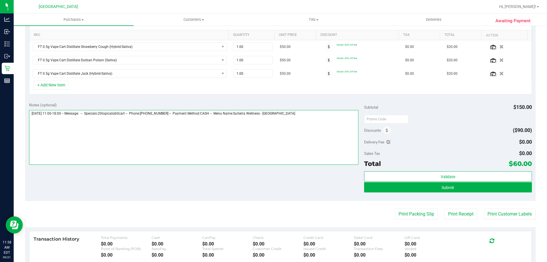
click at [305, 110] on textarea at bounding box center [194, 137] width 330 height 55
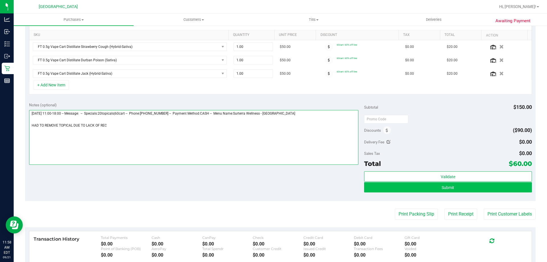
type textarea "Sunday 09/21/2025 11:00-18:00 -- Message: -- Specials:20topicals|60cart -- Phon…"
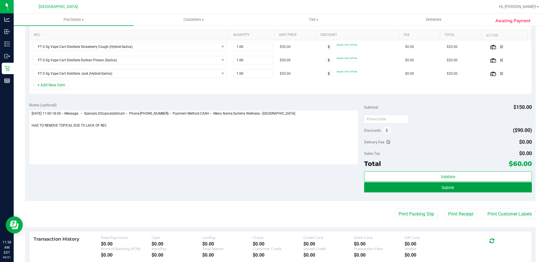
click at [421, 190] on button "Submit" at bounding box center [448, 187] width 168 height 10
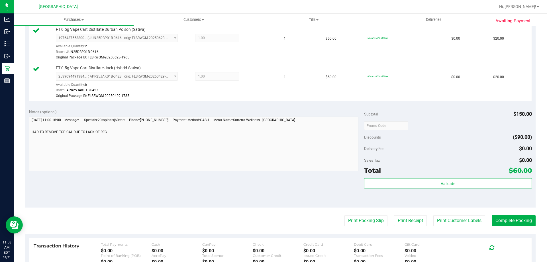
scroll to position [256, 0]
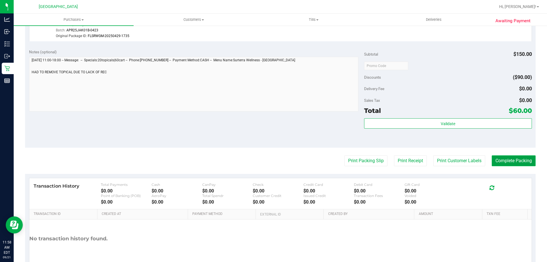
click at [517, 160] on button "Complete Packing" at bounding box center [514, 160] width 44 height 11
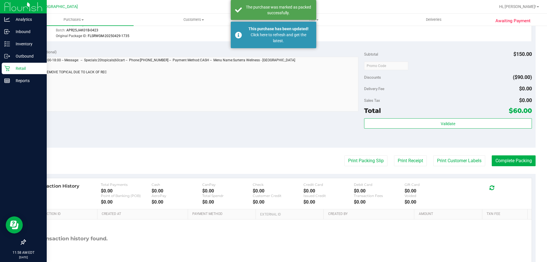
click at [19, 69] on p "Retail" at bounding box center [27, 68] width 34 height 7
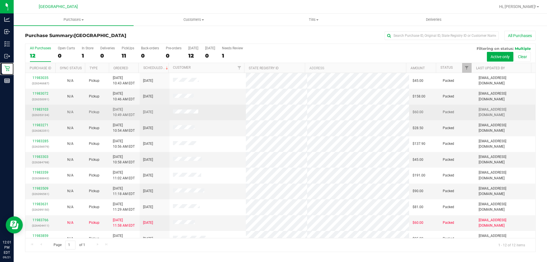
scroll to position [24, 0]
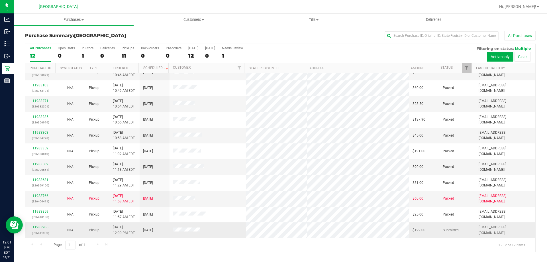
click at [40, 227] on link "11983906" at bounding box center [40, 227] width 16 height 4
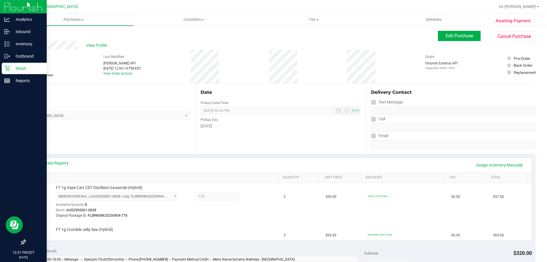
click at [12, 72] on div "Retail" at bounding box center [24, 68] width 45 height 11
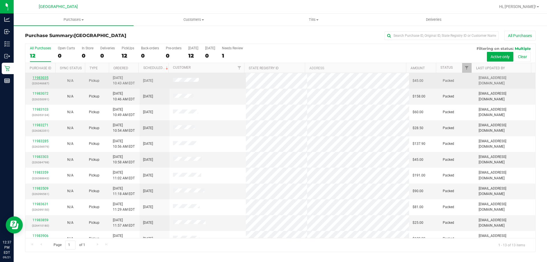
click at [38, 78] on link "11983035" at bounding box center [40, 78] width 16 height 4
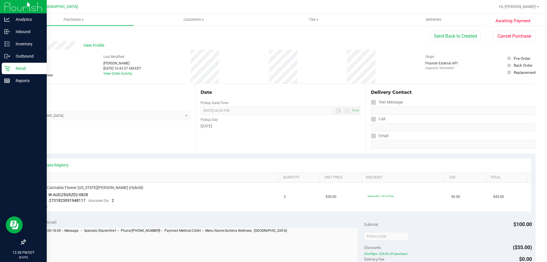
click at [11, 64] on div "Retail" at bounding box center [24, 68] width 45 height 11
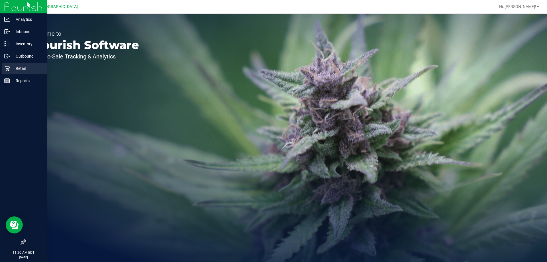
click at [15, 71] on p "Retail" at bounding box center [27, 68] width 34 height 7
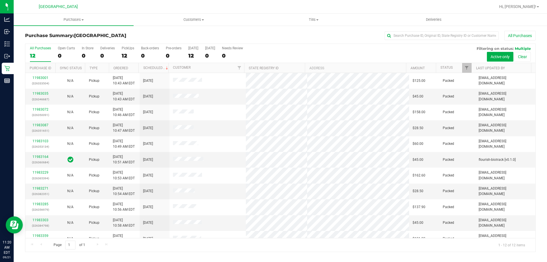
scroll to position [24, 0]
click at [39, 218] on link "11983766" at bounding box center [40, 220] width 16 height 4
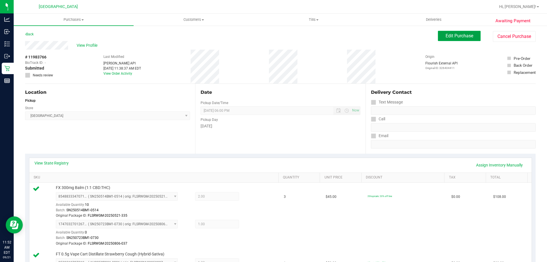
click at [463, 35] on span "Edit Purchase" at bounding box center [460, 35] width 28 height 5
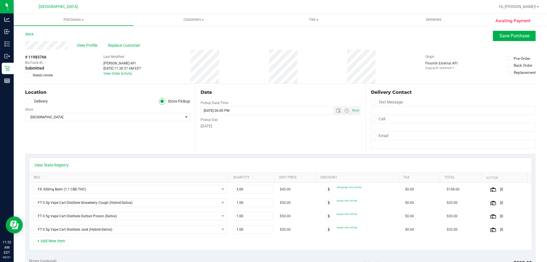
scroll to position [85, 0]
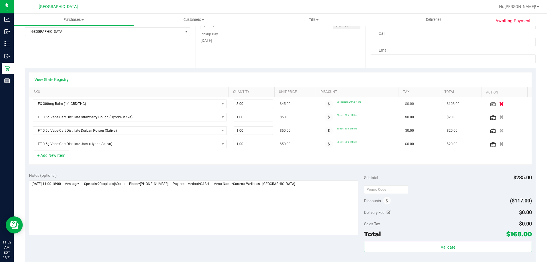
click at [499, 105] on icon "button" at bounding box center [501, 104] width 5 height 4
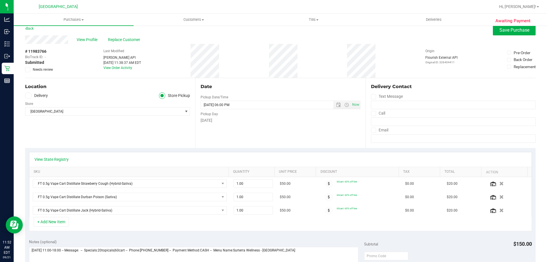
scroll to position [0, 0]
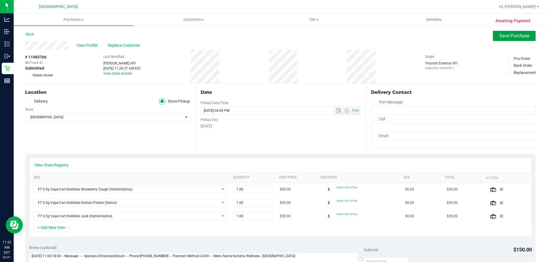
click at [493, 38] on button "Save Purchase" at bounding box center [514, 36] width 43 height 10
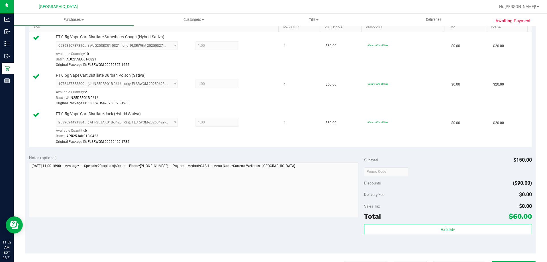
scroll to position [171, 0]
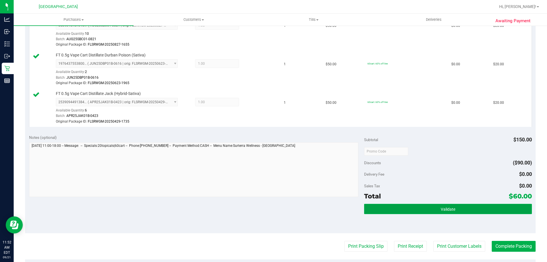
click at [429, 207] on button "Validate" at bounding box center [448, 209] width 168 height 10
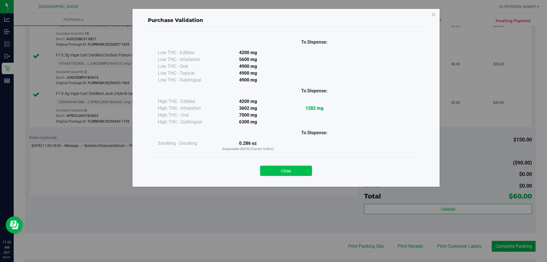
click at [299, 170] on button "Close" at bounding box center [286, 171] width 52 height 10
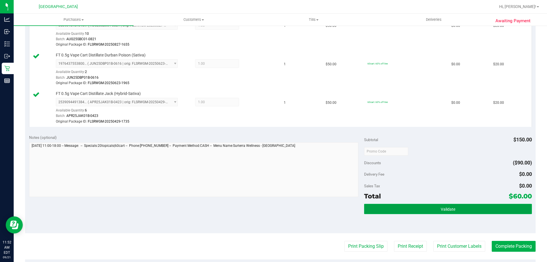
click at [447, 206] on button "Validate" at bounding box center [448, 209] width 168 height 10
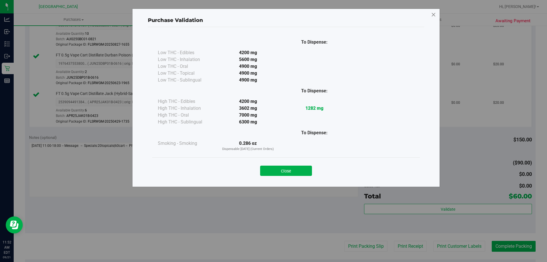
click at [432, 13] on icon at bounding box center [433, 14] width 5 height 9
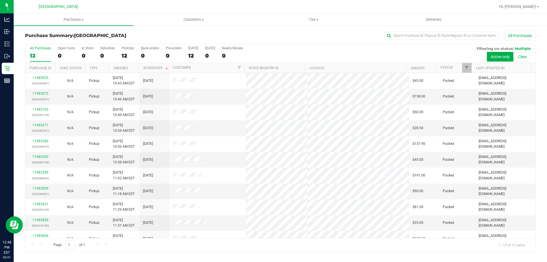
scroll to position [24, 0]
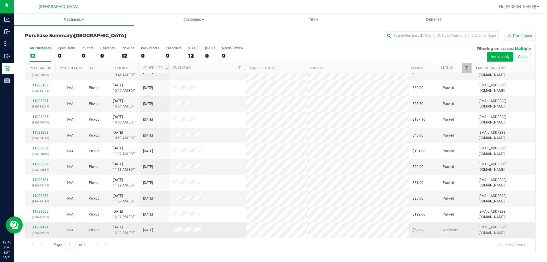
click at [43, 227] on link "11984124" at bounding box center [40, 227] width 16 height 4
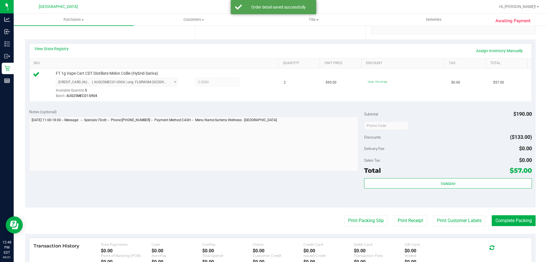
scroll to position [142, 0]
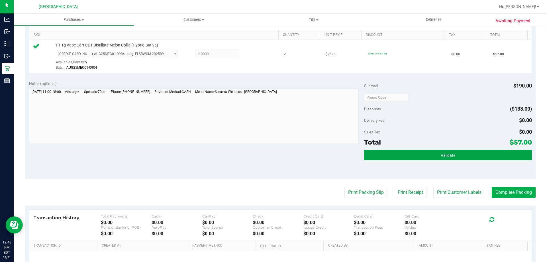
click at [416, 155] on button "Validate" at bounding box center [448, 155] width 168 height 10
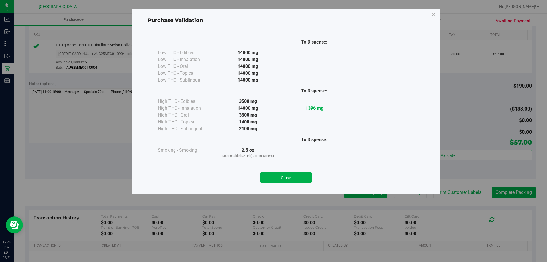
drag, startPoint x: 298, startPoint y: 178, endPoint x: 350, endPoint y: 192, distance: 53.8
click at [298, 178] on button "Close" at bounding box center [286, 177] width 52 height 10
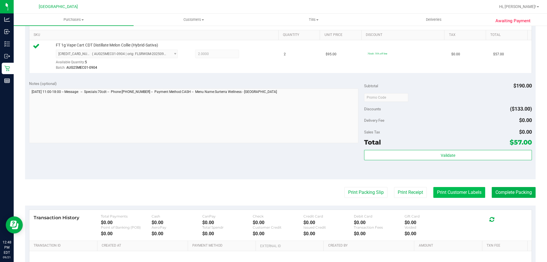
click at [474, 195] on button "Print Customer Labels" at bounding box center [459, 192] width 52 height 11
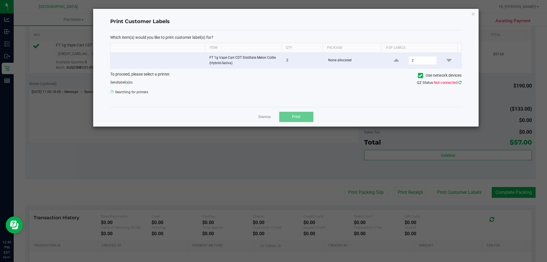
click at [459, 83] on icon at bounding box center [459, 83] width 3 height 4
click at [458, 83] on icon at bounding box center [459, 83] width 3 height 4
click at [474, 14] on icon "button" at bounding box center [473, 13] width 4 height 7
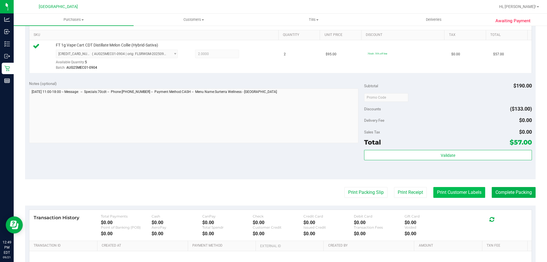
click at [470, 191] on button "Print Customer Labels" at bounding box center [459, 192] width 52 height 11
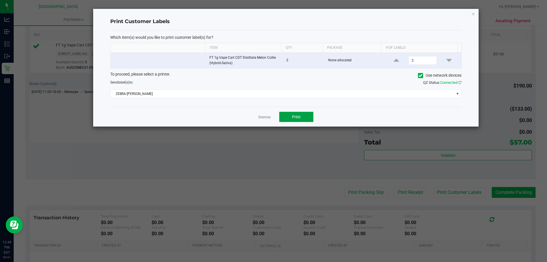
click at [308, 115] on button "Print" at bounding box center [296, 117] width 34 height 10
click at [474, 14] on icon "button" at bounding box center [473, 13] width 4 height 7
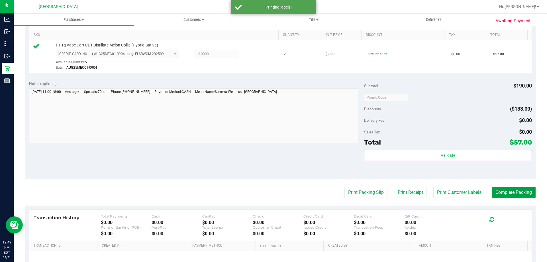
click at [507, 191] on button "Complete Packing" at bounding box center [514, 192] width 44 height 11
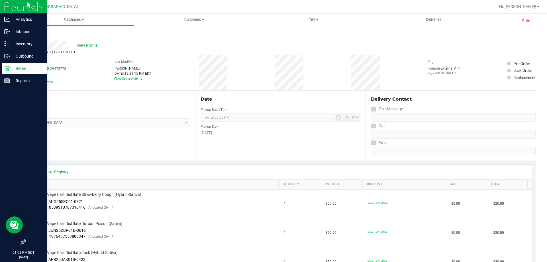
click at [16, 69] on p "Retail" at bounding box center [27, 68] width 34 height 7
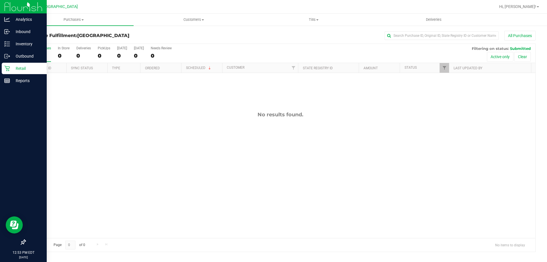
click at [12, 69] on p "Retail" at bounding box center [27, 68] width 34 height 7
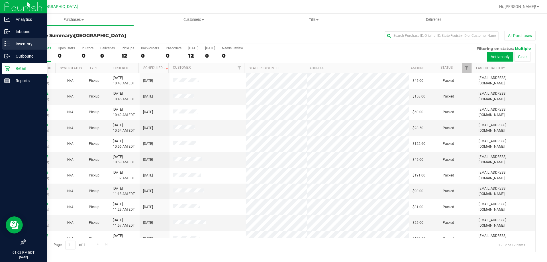
click at [9, 42] on line at bounding box center [8, 42] width 3 height 0
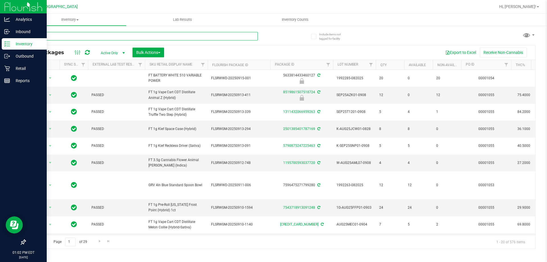
click at [80, 37] on input "text" at bounding box center [141, 36] width 233 height 9
type input "7810543088680456"
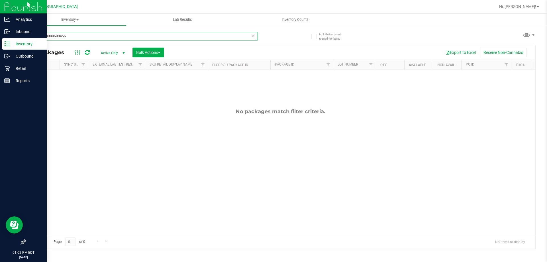
drag, startPoint x: 80, startPoint y: 37, endPoint x: 0, endPoint y: -34, distance: 107.6
click at [0, 0] on html "Analytics Inbound Inventory Outbound Retail Reports 01:02 PM EDT 09/21/2025 09/…" at bounding box center [273, 131] width 547 height 262
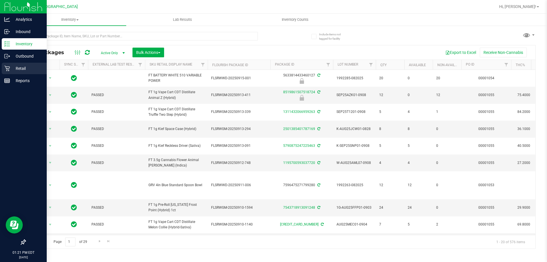
click at [23, 69] on p "Retail" at bounding box center [27, 68] width 34 height 7
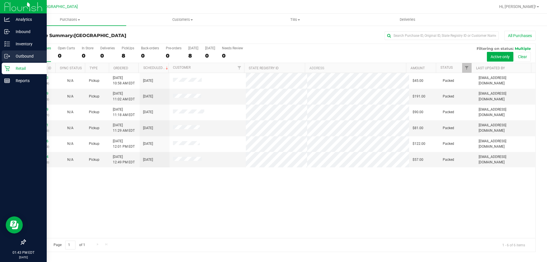
click at [19, 58] on p "Outbound" at bounding box center [27, 56] width 34 height 7
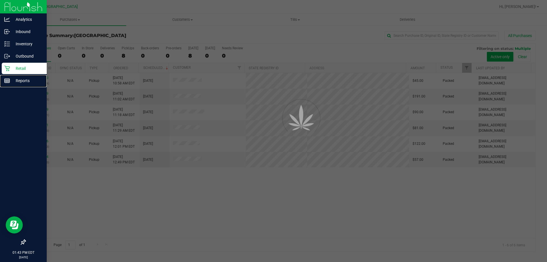
click at [19, 78] on p "Reports" at bounding box center [27, 80] width 34 height 7
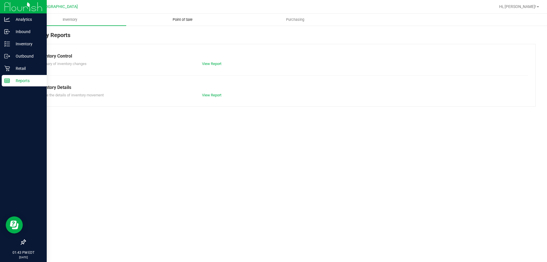
click at [189, 18] on span "Point of Sale" at bounding box center [182, 19] width 35 height 5
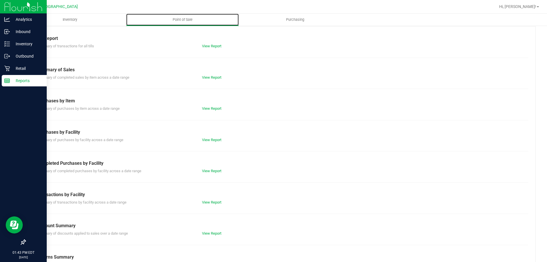
scroll to position [38, 0]
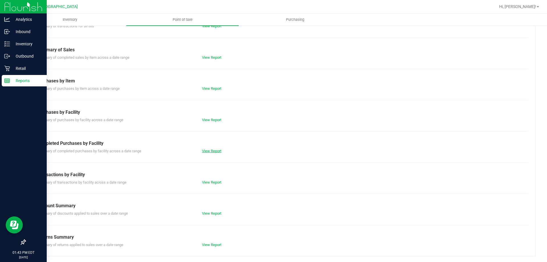
click at [208, 152] on link "View Report" at bounding box center [211, 151] width 19 height 4
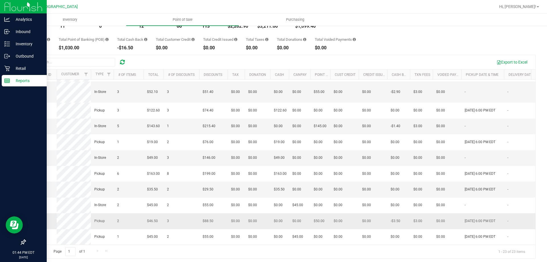
scroll to position [43, 0]
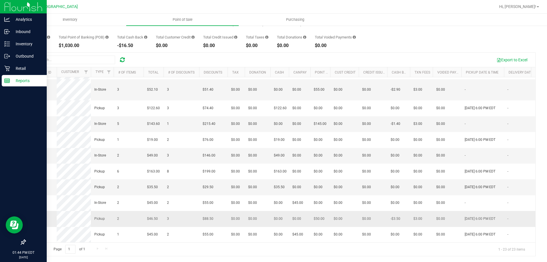
click at [35, 217] on span "11983103" at bounding box center [37, 219] width 16 height 4
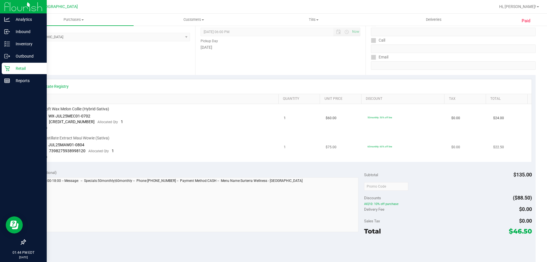
scroll to position [114, 0]
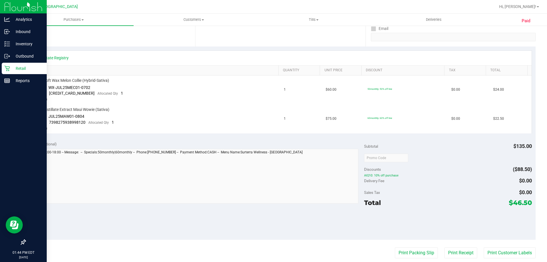
click at [12, 66] on p "Retail" at bounding box center [27, 68] width 34 height 7
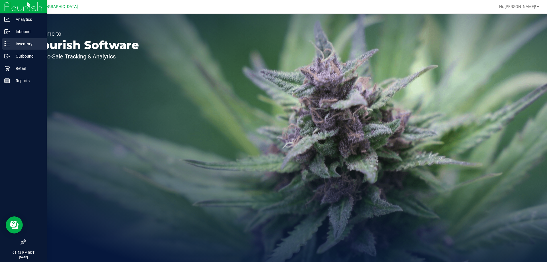
click at [26, 42] on p "Inventory" at bounding box center [27, 43] width 34 height 7
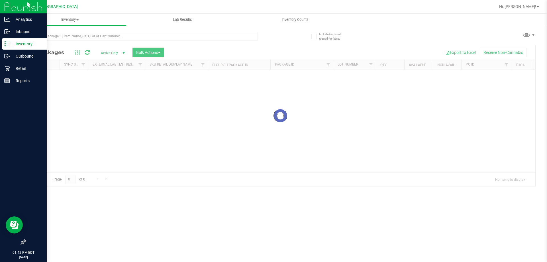
click at [29, 44] on p "Inventory" at bounding box center [27, 43] width 34 height 7
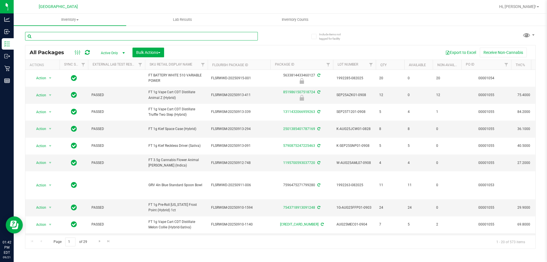
click at [56, 36] on input "text" at bounding box center [141, 36] width 233 height 9
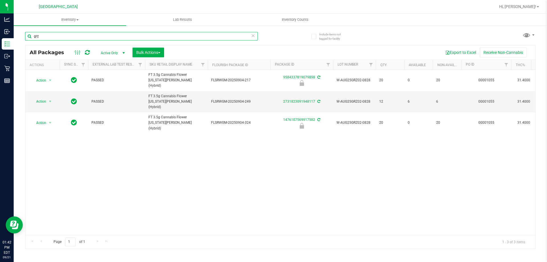
type input "grz"
click at [297, 207] on div "Action Action Edit attributes Global inventory Locate package Package audit log…" at bounding box center [280, 152] width 510 height 165
click at [252, 36] on icon at bounding box center [253, 35] width 4 height 7
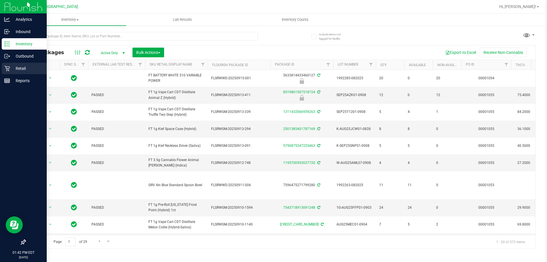
click at [12, 67] on p "Retail" at bounding box center [27, 68] width 34 height 7
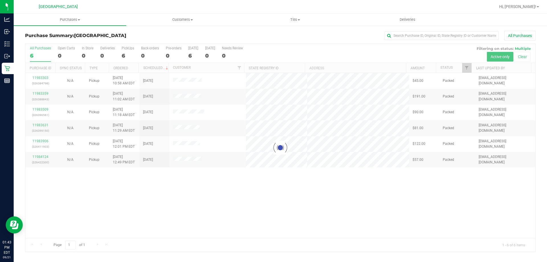
click at [322, 192] on div at bounding box center [280, 148] width 510 height 208
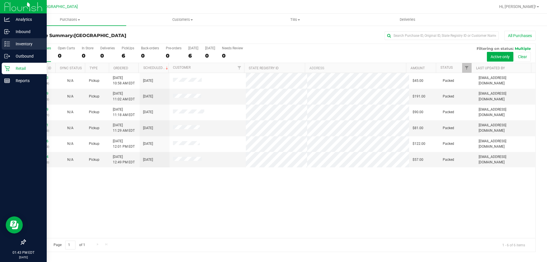
click at [9, 42] on icon at bounding box center [7, 44] width 6 height 6
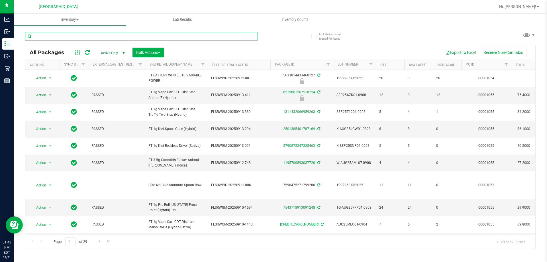
click at [66, 37] on input "text" at bounding box center [141, 36] width 233 height 9
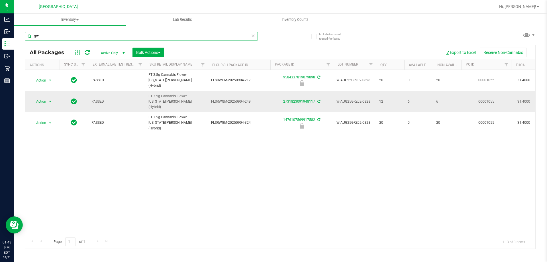
type input "grz"
click at [50, 99] on span "select" at bounding box center [50, 101] width 5 height 5
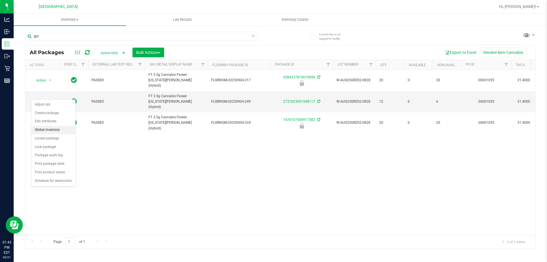
click at [60, 127] on li "Global inventory" at bounding box center [53, 130] width 44 height 9
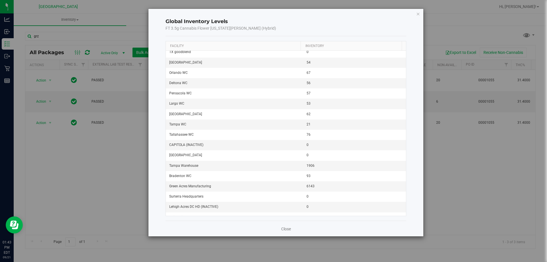
scroll to position [570, 0]
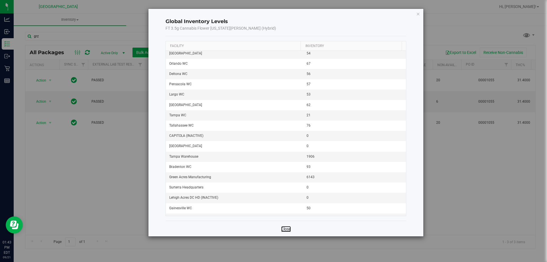
click at [287, 227] on link "Close" at bounding box center [286, 229] width 10 height 6
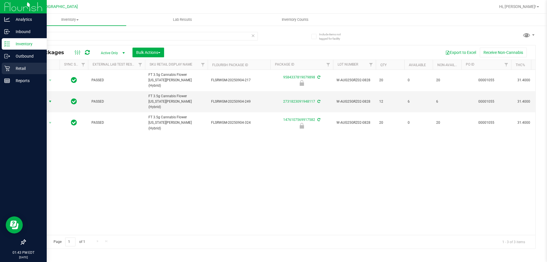
click at [17, 70] on p "Retail" at bounding box center [27, 68] width 34 height 7
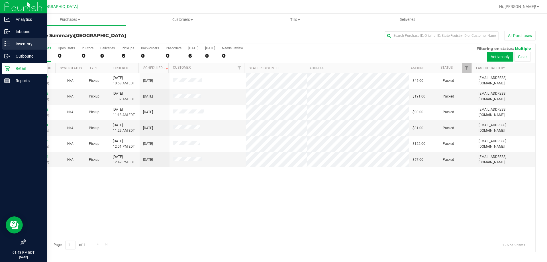
click at [23, 42] on p "Inventory" at bounding box center [27, 43] width 34 height 7
